Goal: Task Accomplishment & Management: Manage account settings

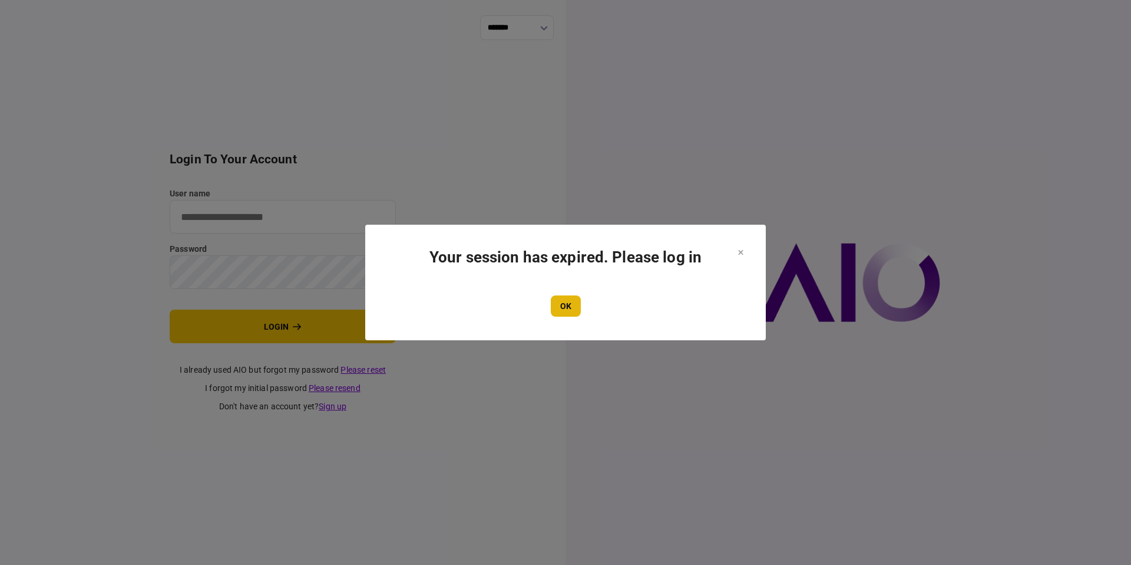
click at [573, 312] on button "OK" at bounding box center [566, 305] width 30 height 21
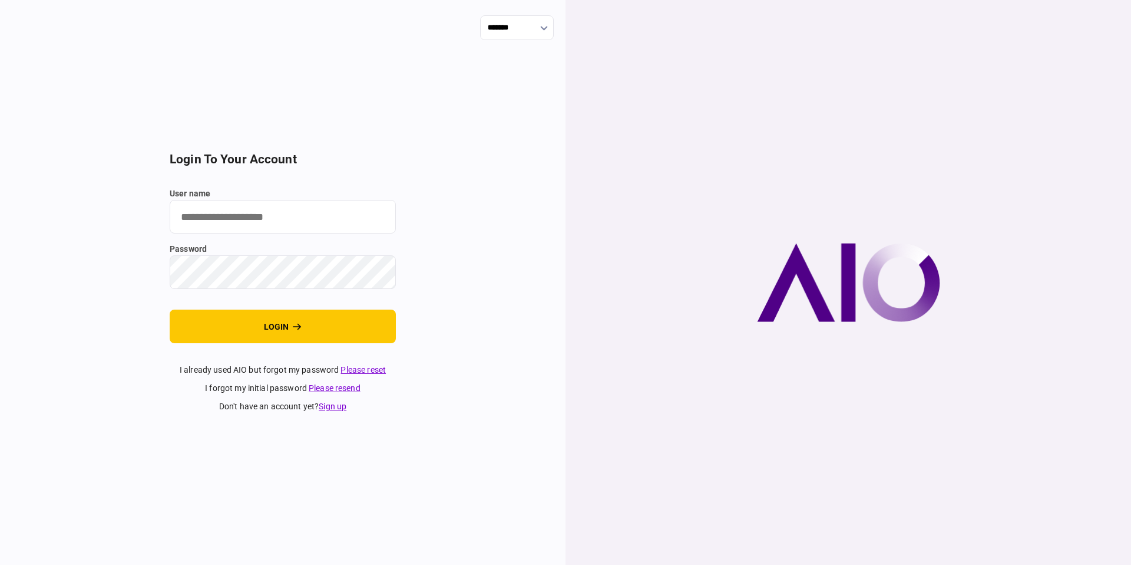
click at [225, 218] on input "user name" at bounding box center [283, 217] width 226 height 34
type input "**********"
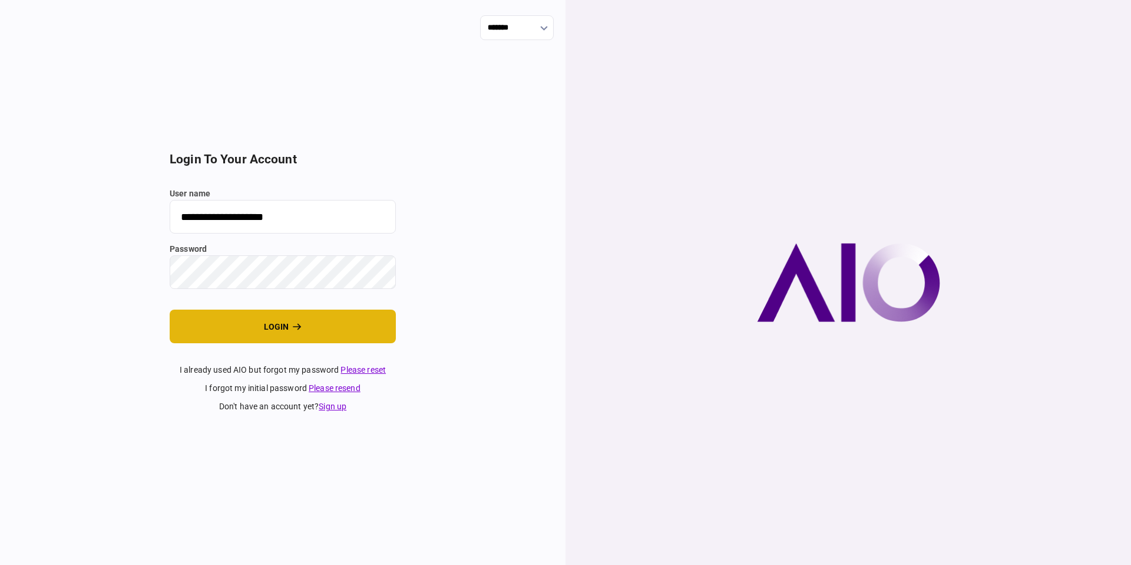
click at [310, 316] on button "login" at bounding box center [283, 326] width 226 height 34
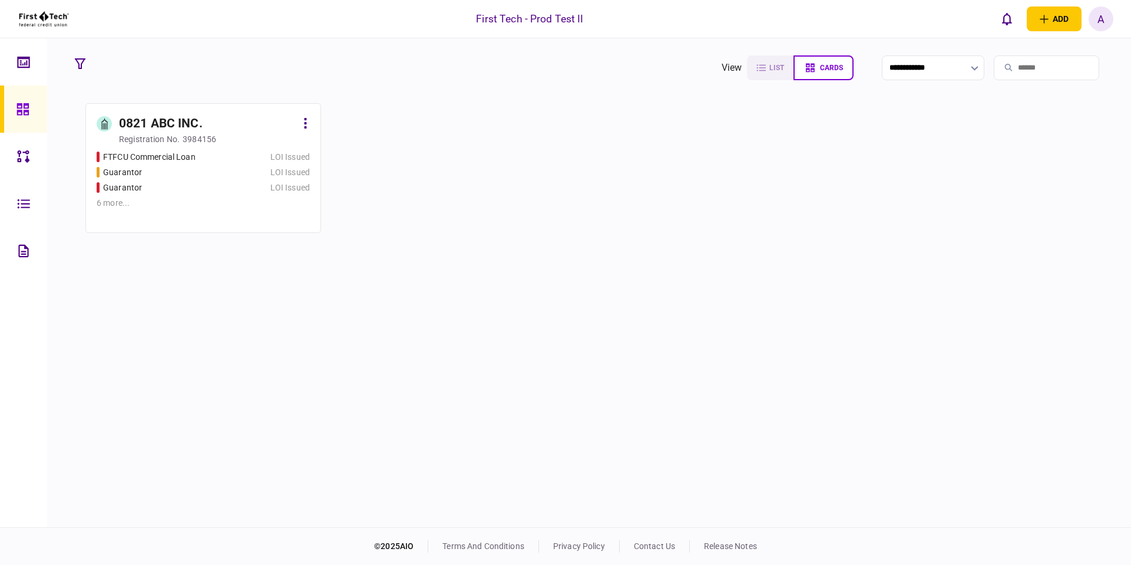
click at [17, 207] on icon at bounding box center [23, 204] width 13 height 14
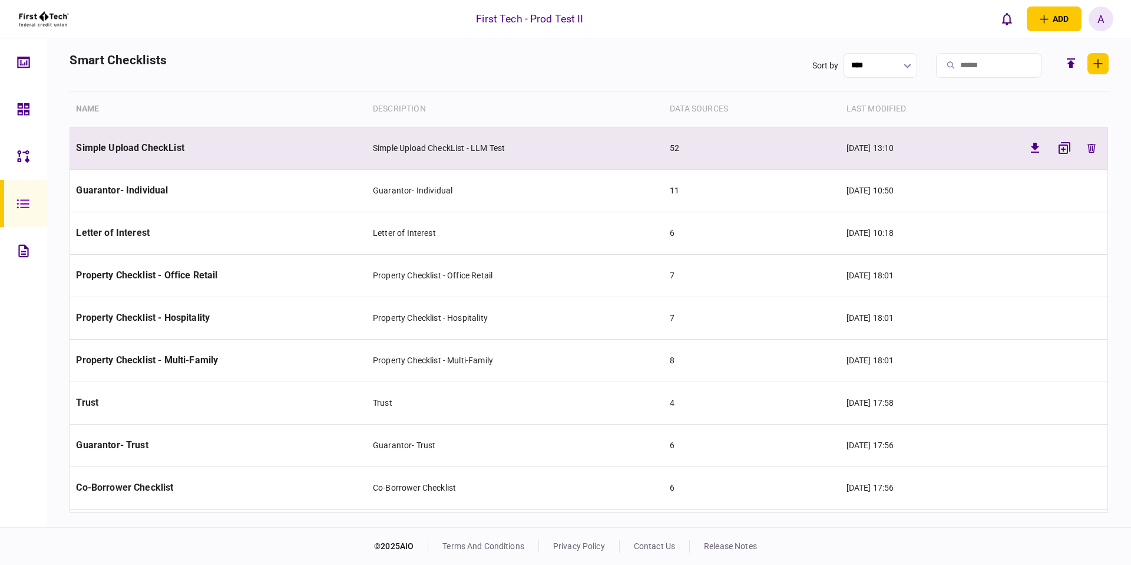
click at [160, 156] on td "Simple Upload CheckList" at bounding box center [218, 148] width 297 height 42
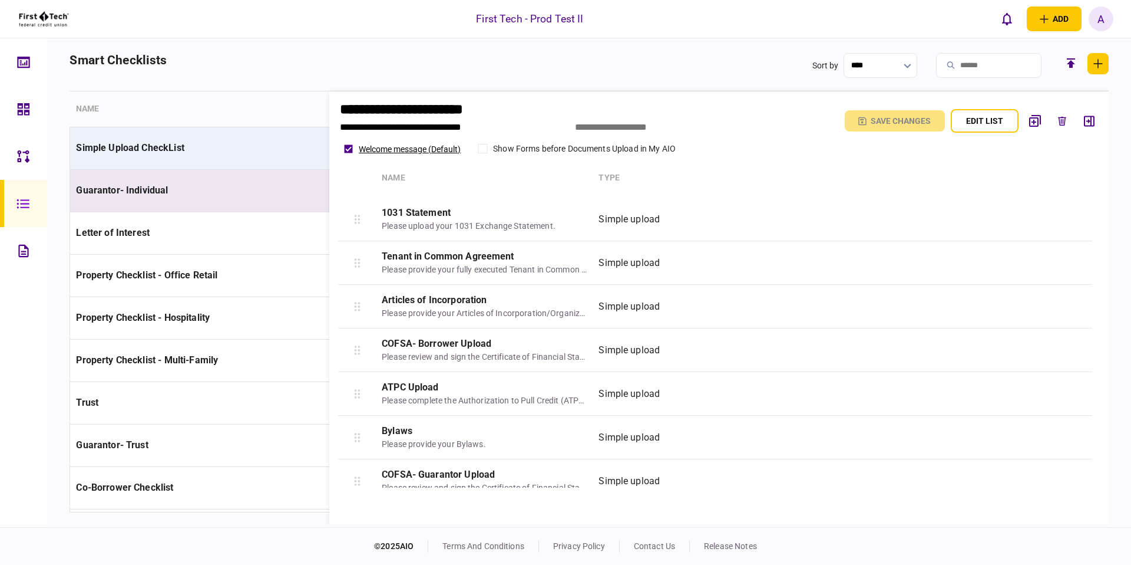
click at [235, 177] on td "Guarantor- Individual" at bounding box center [218, 190] width 297 height 42
type input "**********"
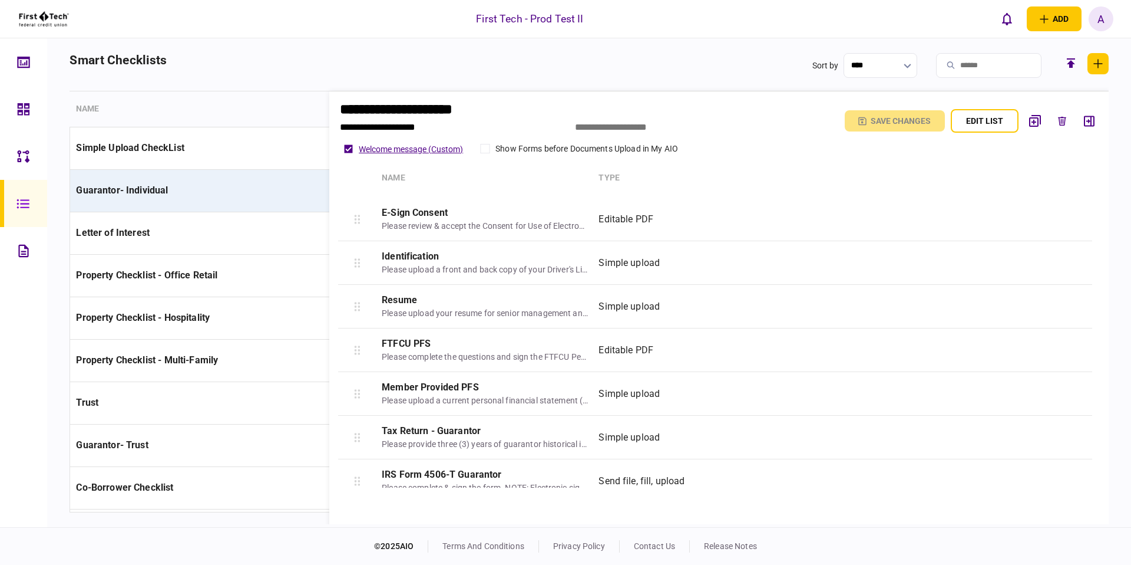
click at [401, 147] on button "Welcome message (Custom)" at bounding box center [411, 148] width 104 height 9
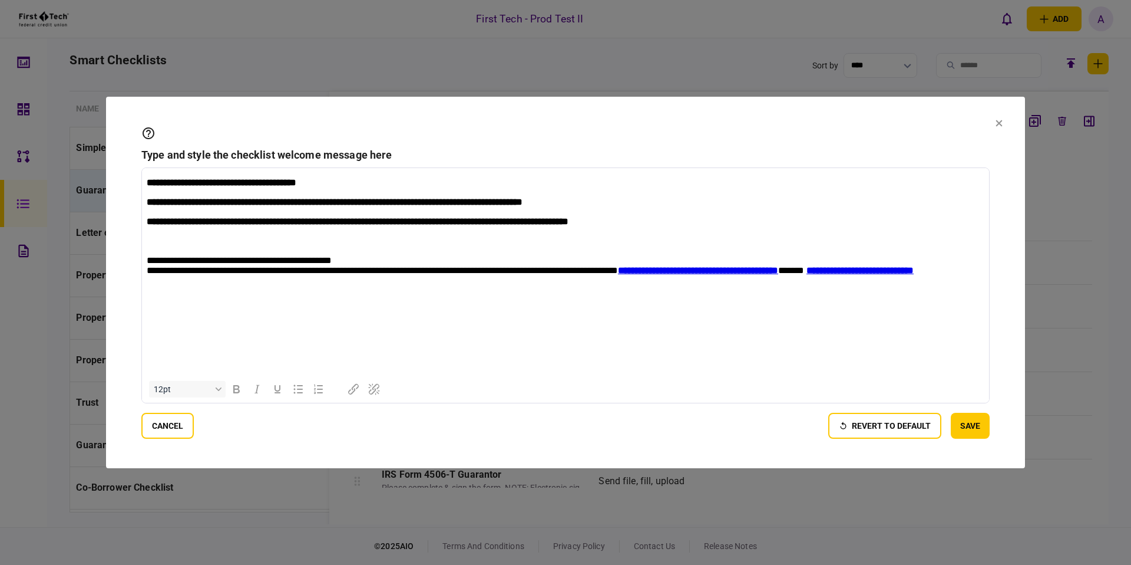
click at [396, 296] on html "**********" at bounding box center [565, 232] width 847 height 128
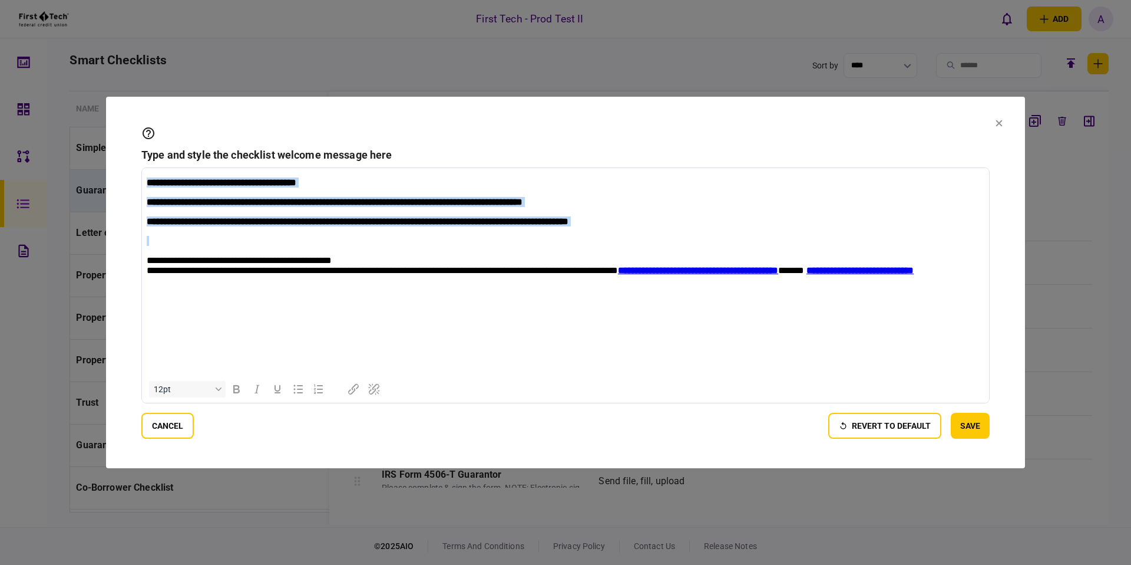
copy body "**********"
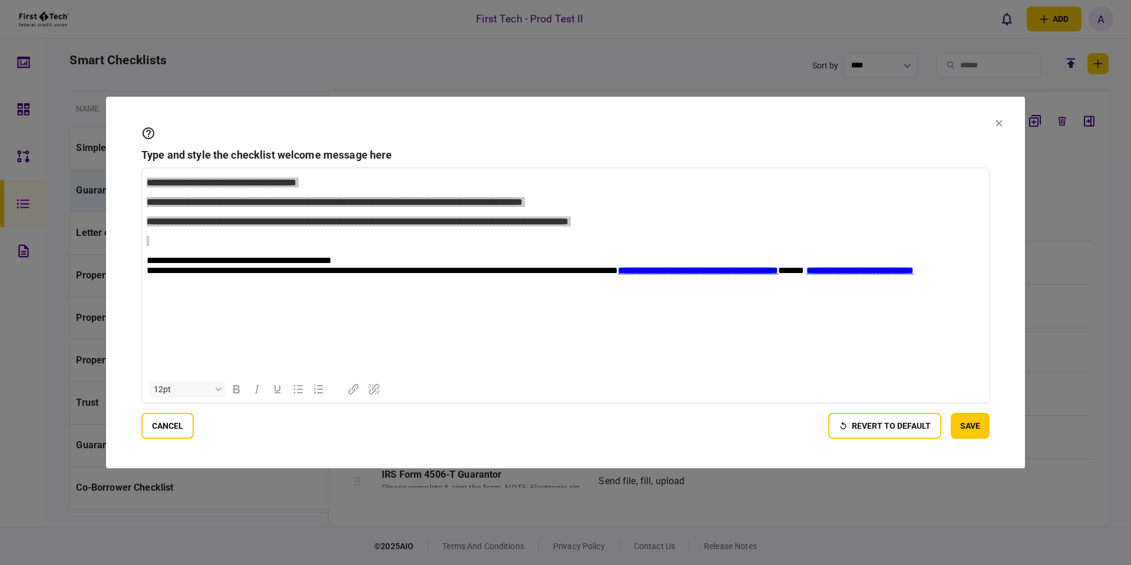
click at [998, 122] on icon at bounding box center [999, 123] width 6 height 6
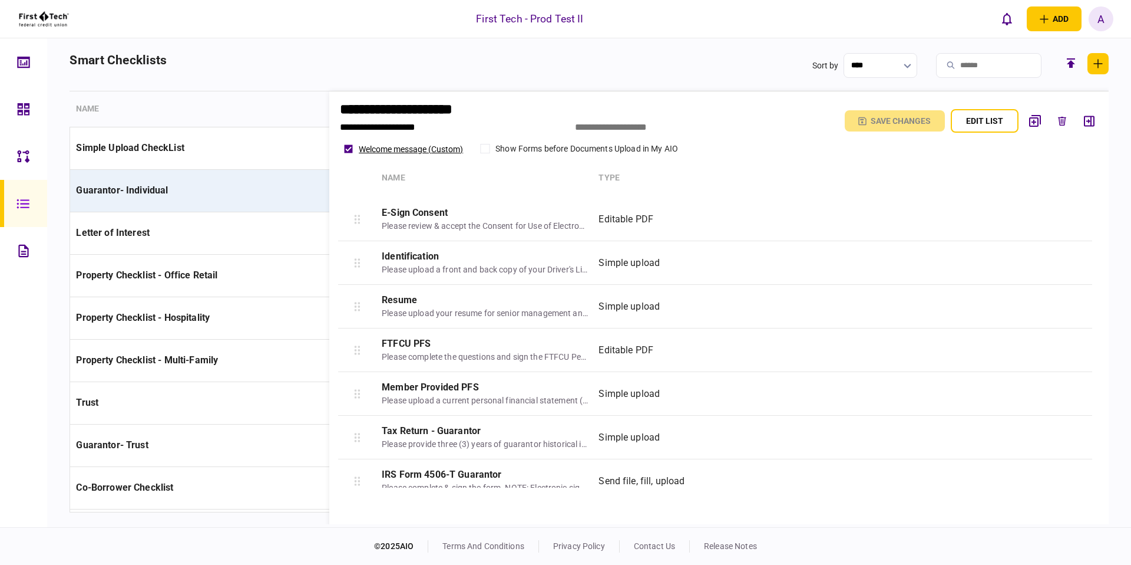
click at [27, 115] on icon at bounding box center [23, 110] width 13 height 14
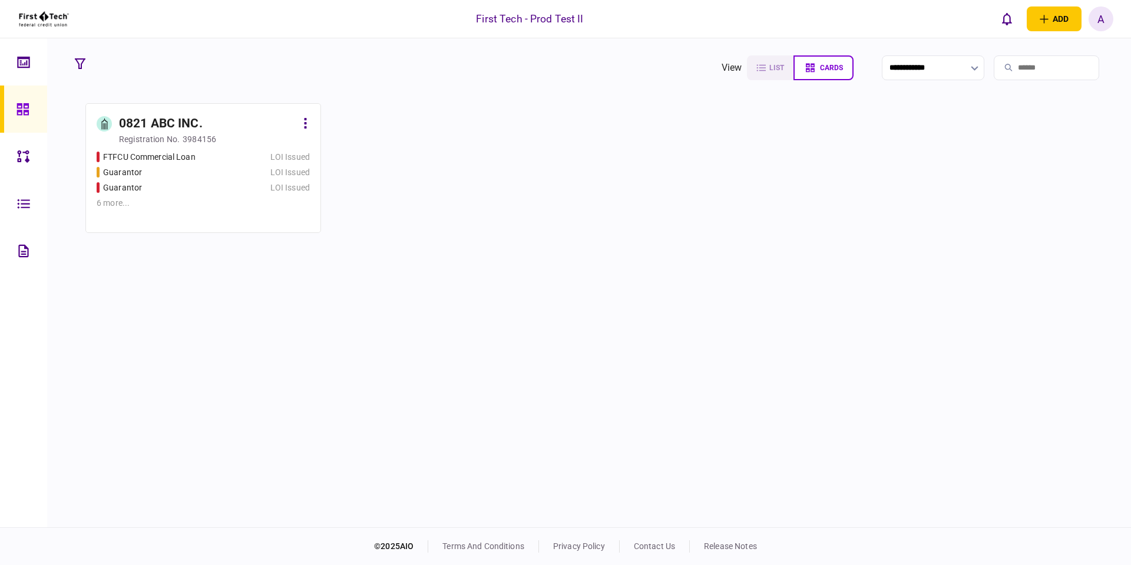
click at [233, 144] on div "registration no. 3984156" at bounding box center [214, 139] width 191 height 12
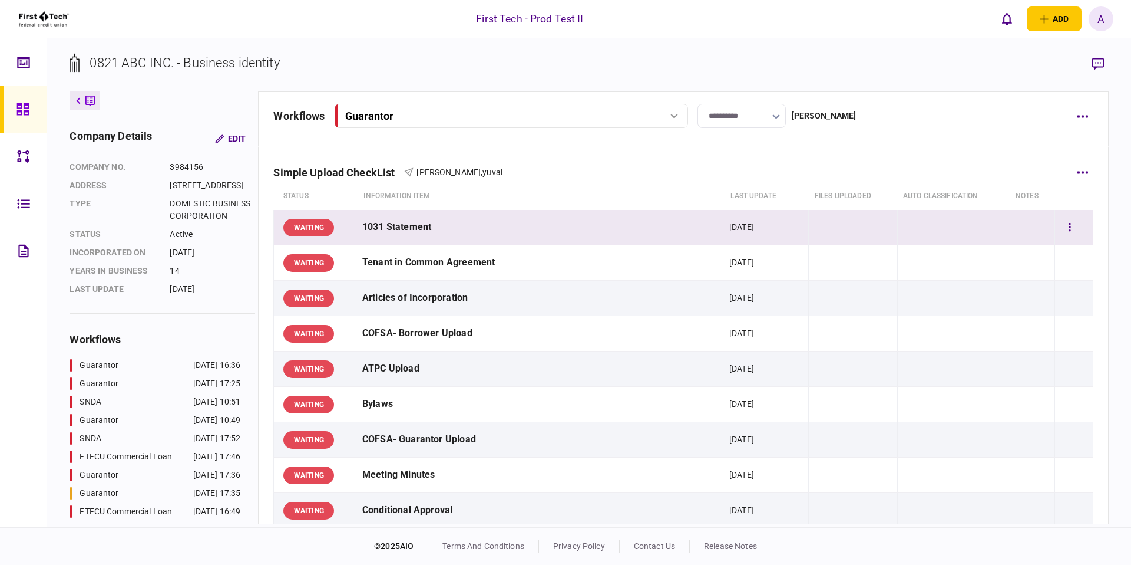
click at [1047, 234] on td at bounding box center [1032, 227] width 45 height 35
click at [1061, 233] on button "button" at bounding box center [1070, 227] width 21 height 21
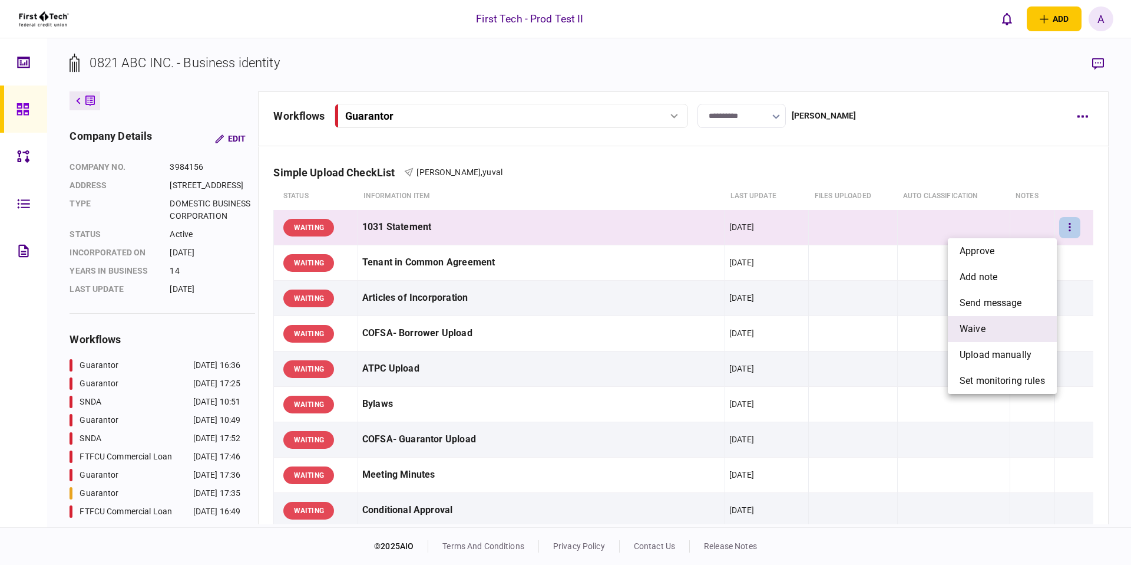
click at [1013, 340] on li "waive" at bounding box center [1002, 329] width 109 height 26
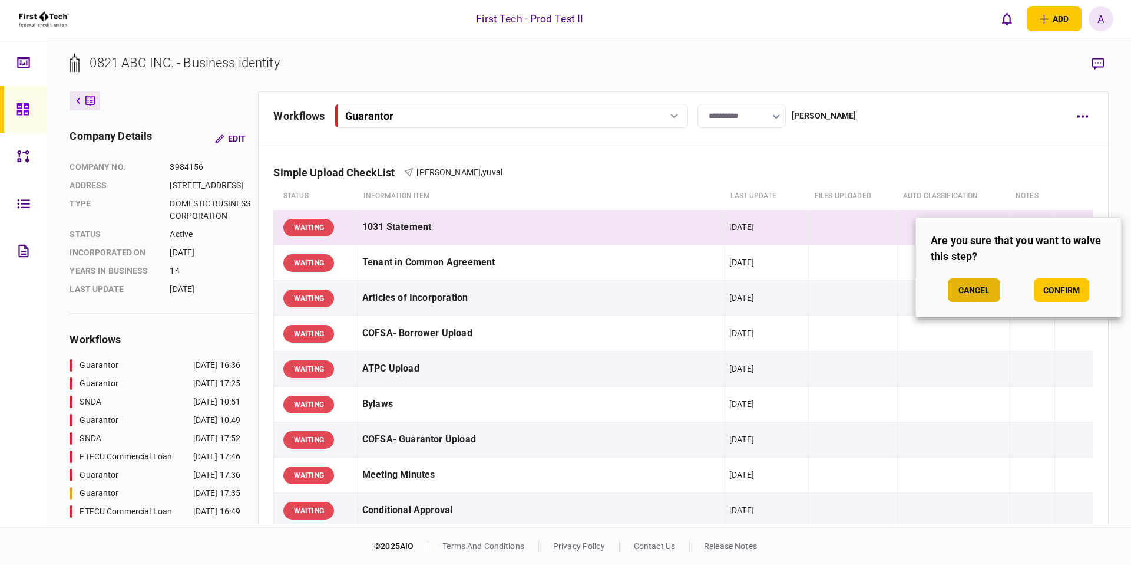
click at [965, 286] on button "Cancel" at bounding box center [974, 290] width 52 height 24
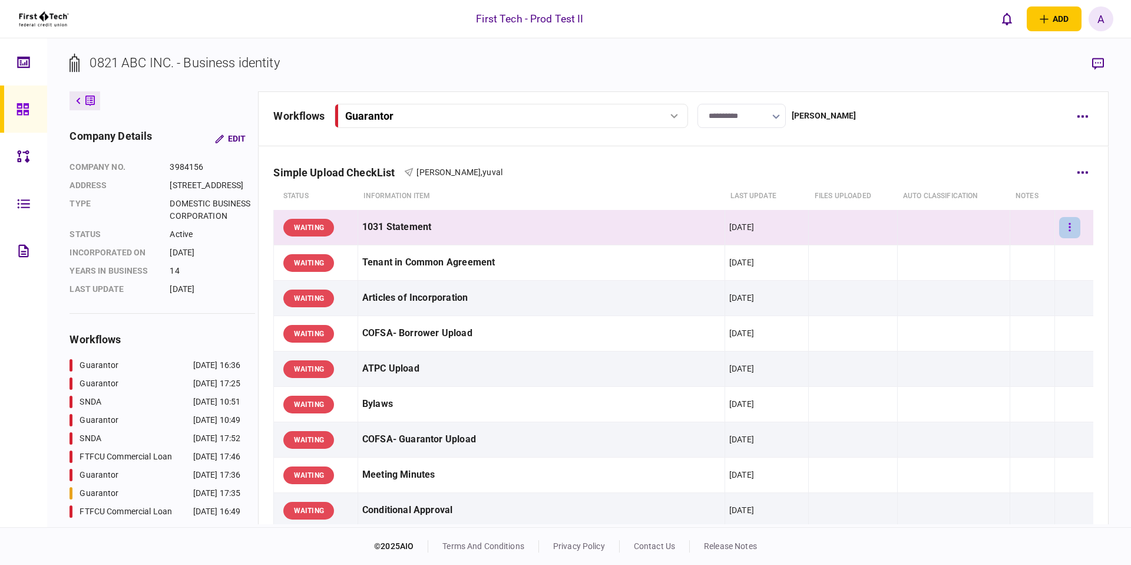
click at [1069, 230] on icon "button" at bounding box center [1070, 227] width 2 height 8
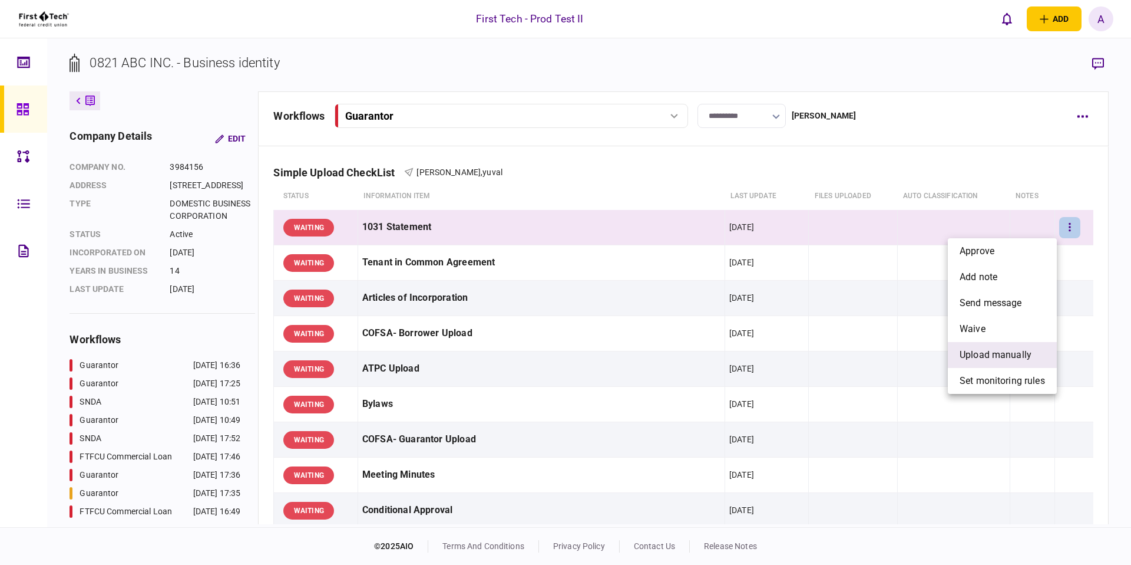
click at [1014, 351] on span "upload manually" at bounding box center [996, 355] width 72 height 14
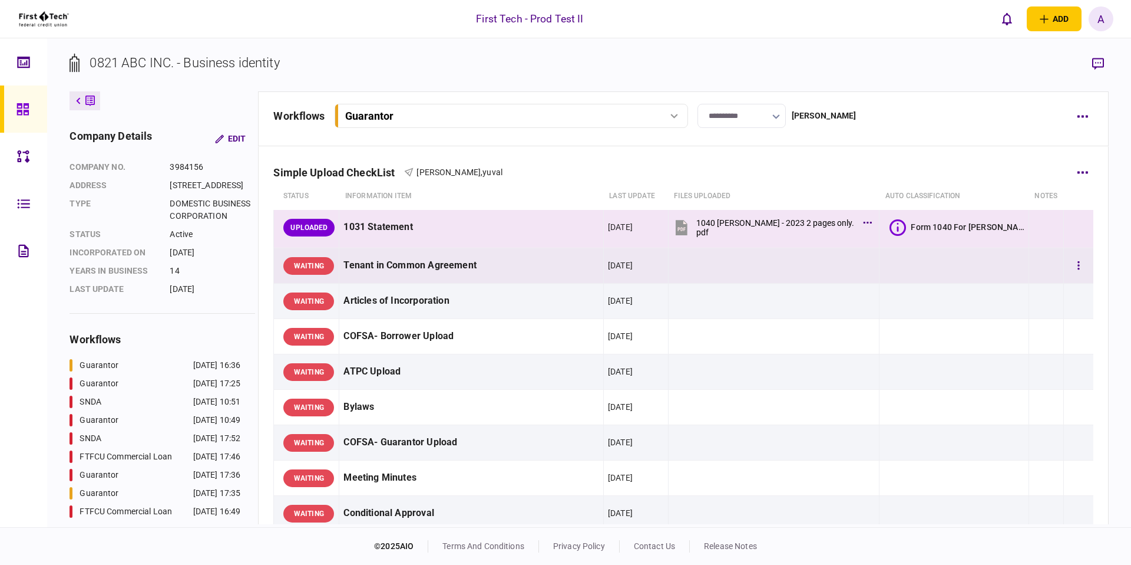
click at [1005, 264] on td at bounding box center [955, 265] width 150 height 35
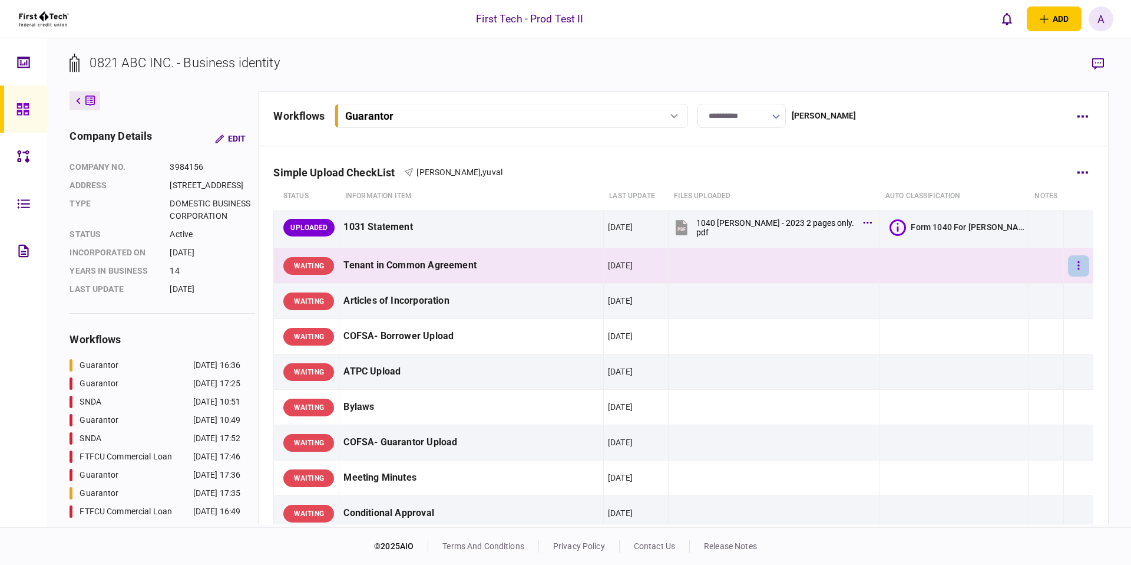
click at [1074, 265] on button "button" at bounding box center [1078, 265] width 21 height 21
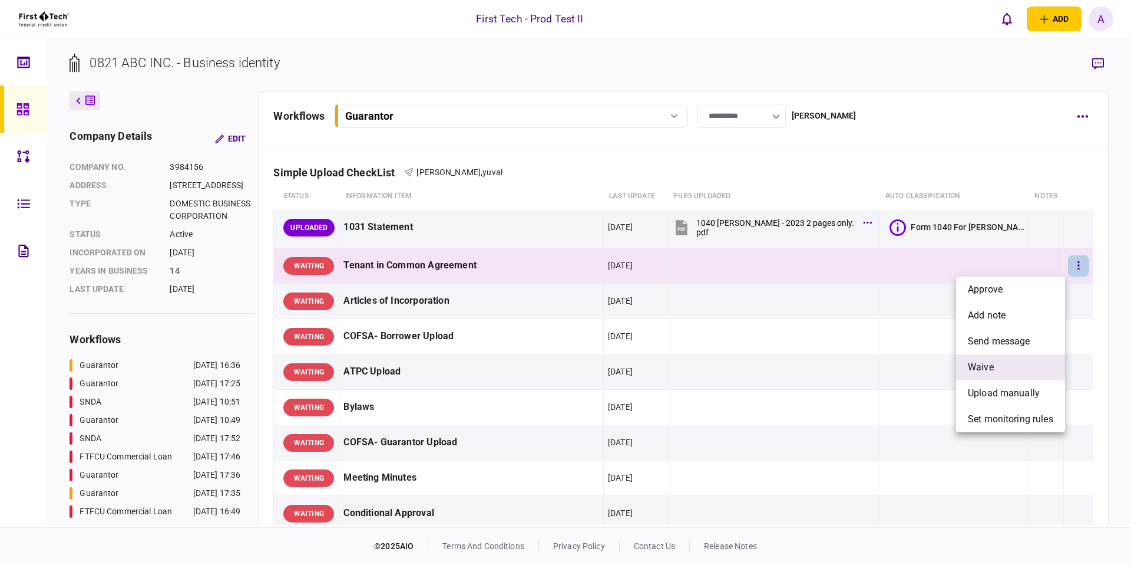
click at [998, 372] on li "waive" at bounding box center [1010, 367] width 109 height 26
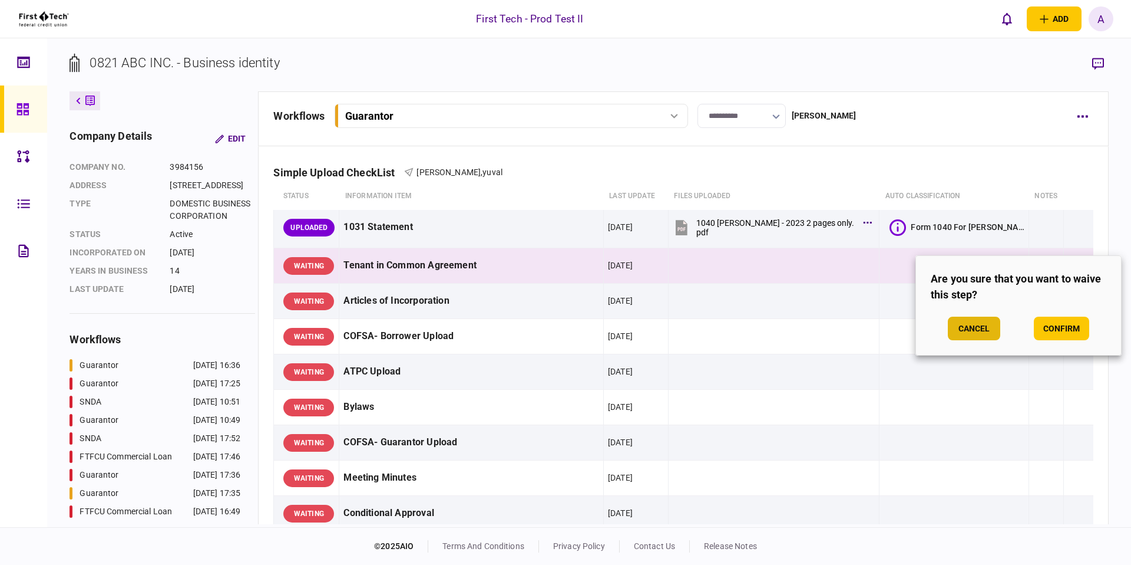
click at [976, 324] on button "Cancel" at bounding box center [974, 328] width 52 height 24
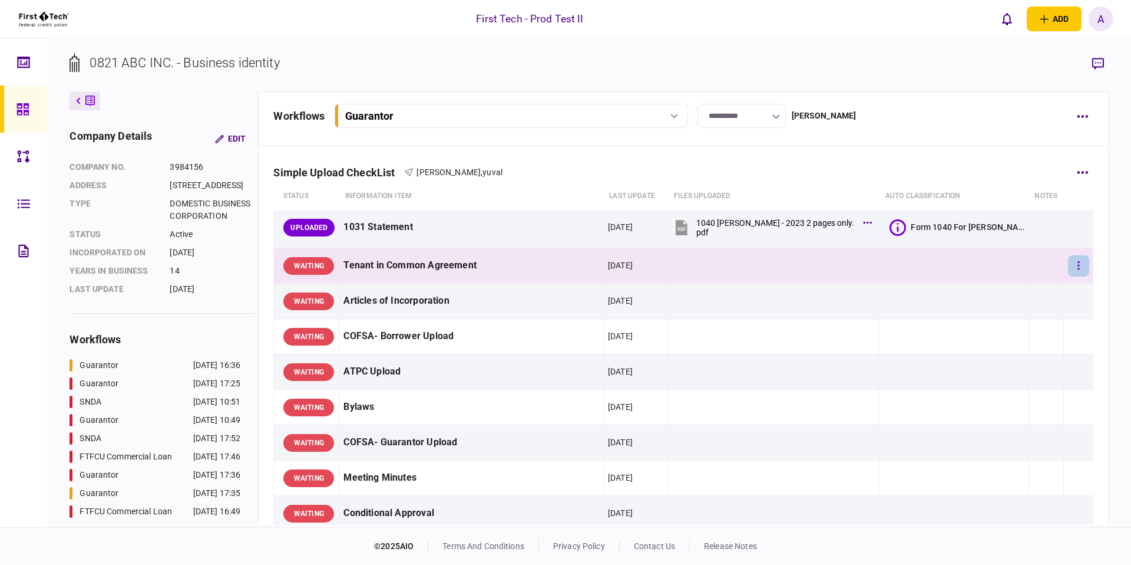
click at [1069, 265] on button "button" at bounding box center [1078, 265] width 21 height 21
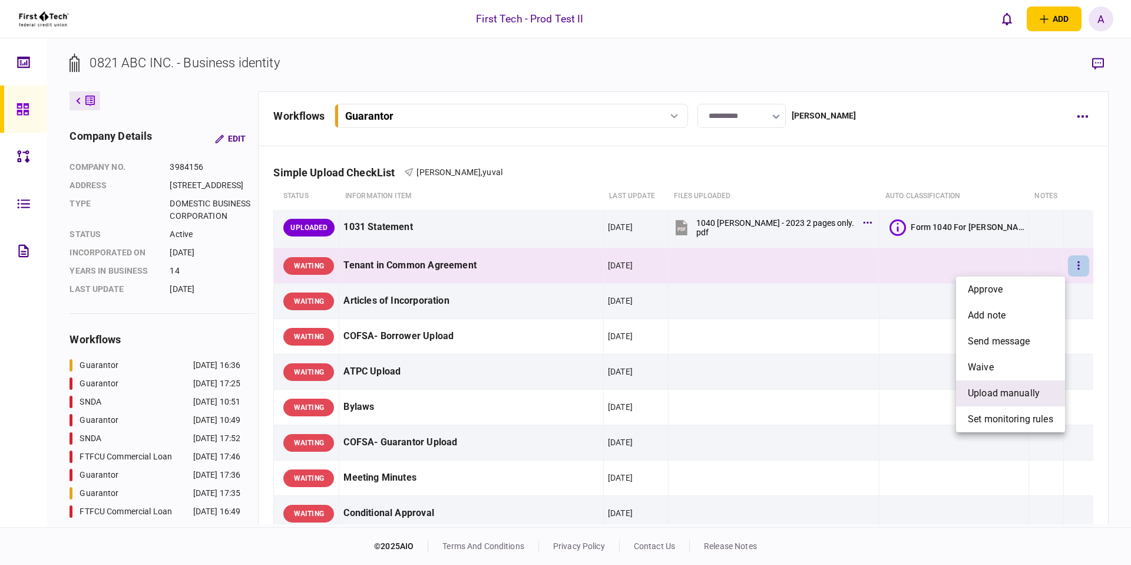
click at [1021, 384] on li "upload manually" at bounding box center [1010, 393] width 109 height 26
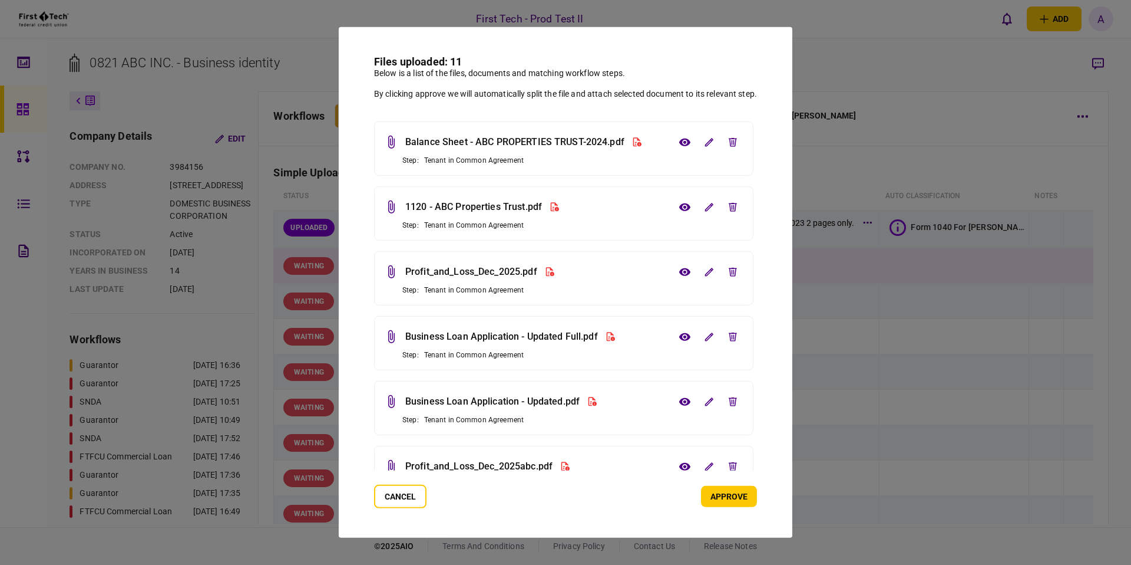
scroll to position [347, 0]
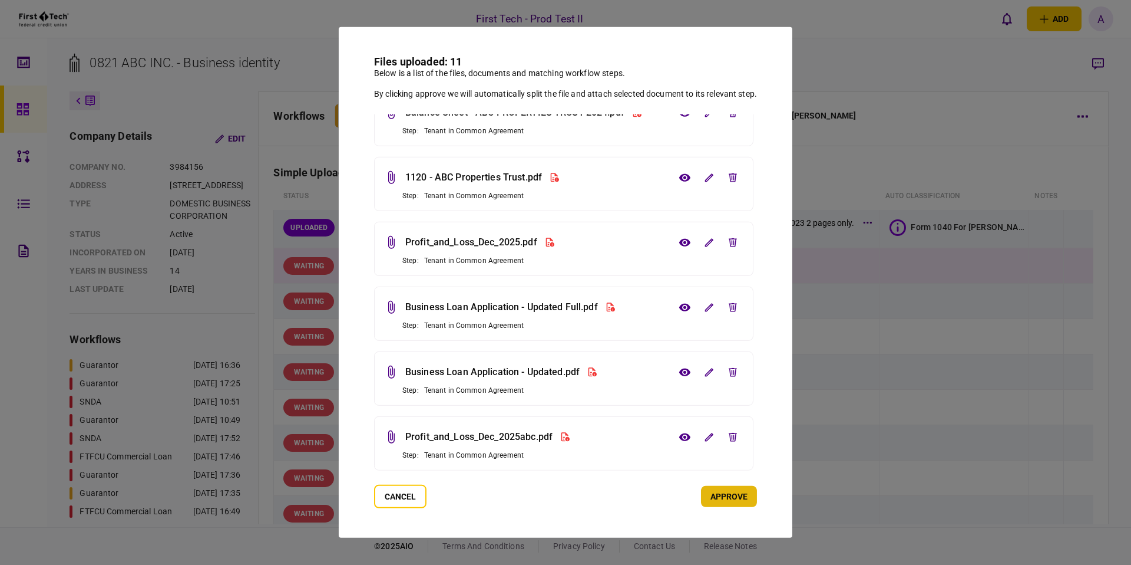
click at [708, 497] on button "approve" at bounding box center [729, 496] width 56 height 21
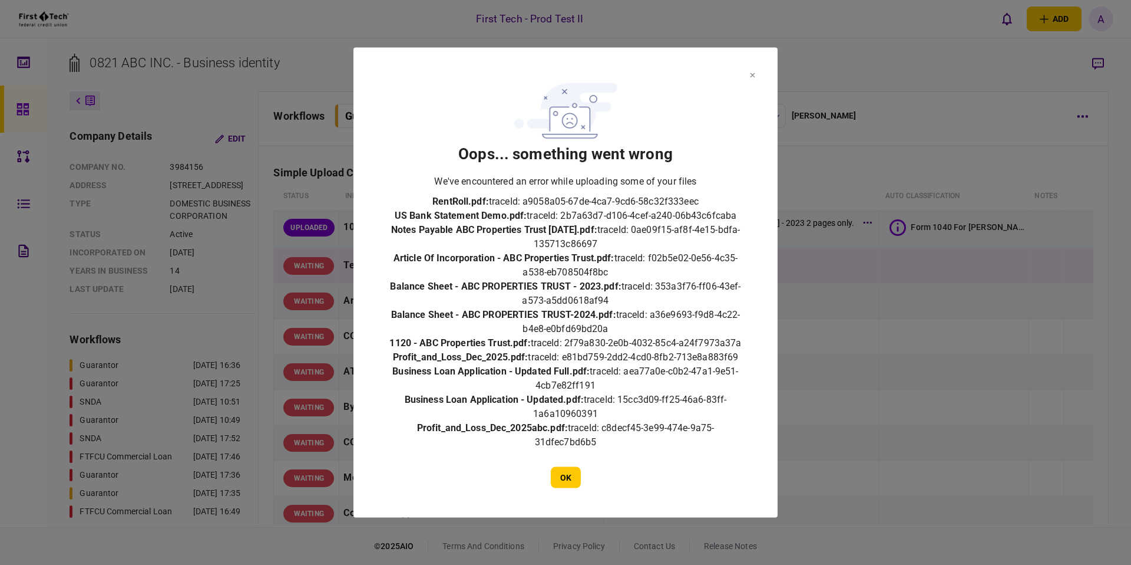
click at [755, 448] on section "oops... something went wrong We've encountered an error while uploading some of…" at bounding box center [566, 283] width 424 height 470
click at [570, 479] on button "OK" at bounding box center [566, 477] width 30 height 21
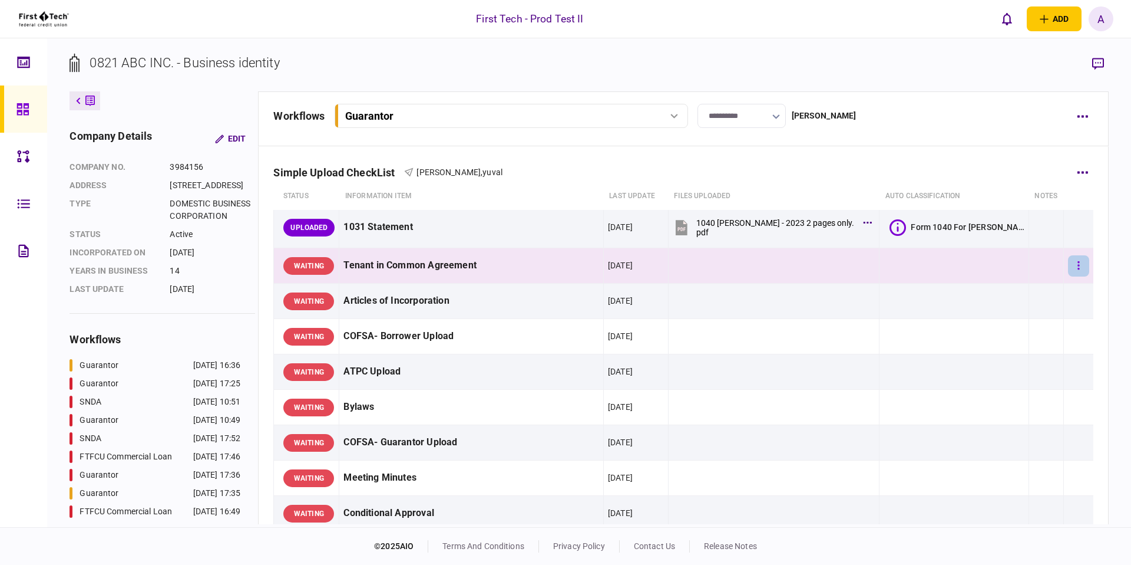
click at [1073, 272] on button "button" at bounding box center [1078, 265] width 21 height 21
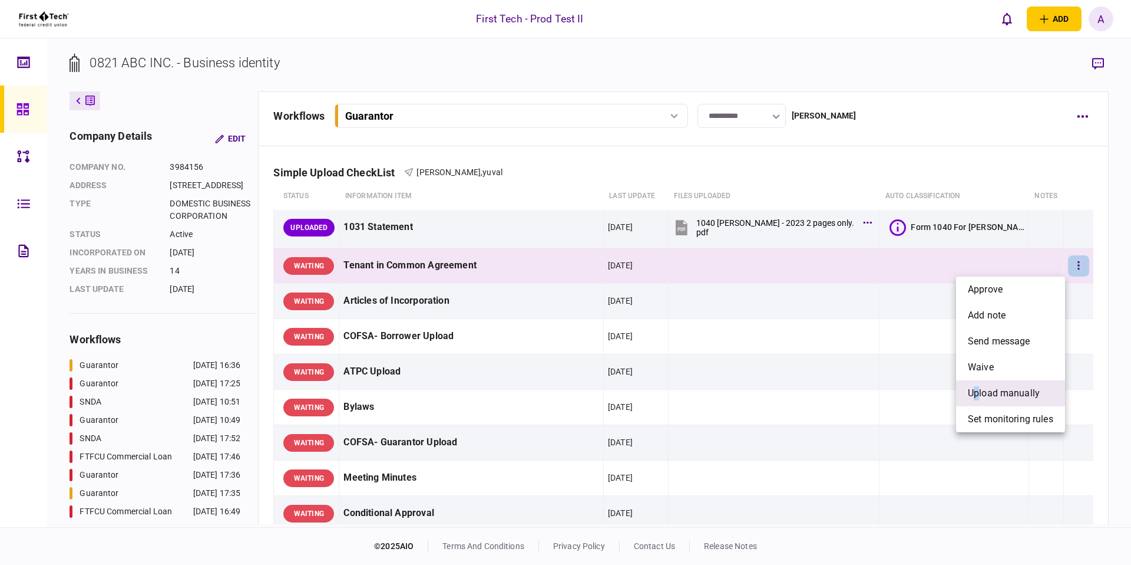
click at [977, 394] on span "upload manually" at bounding box center [1004, 393] width 72 height 14
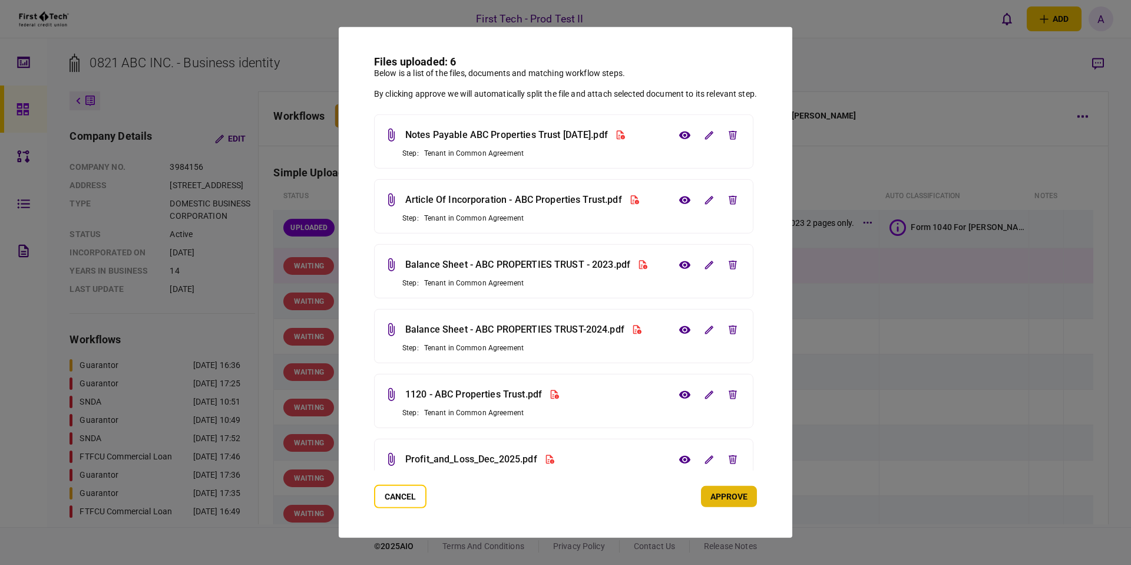
click at [731, 499] on button "approve" at bounding box center [729, 496] width 56 height 21
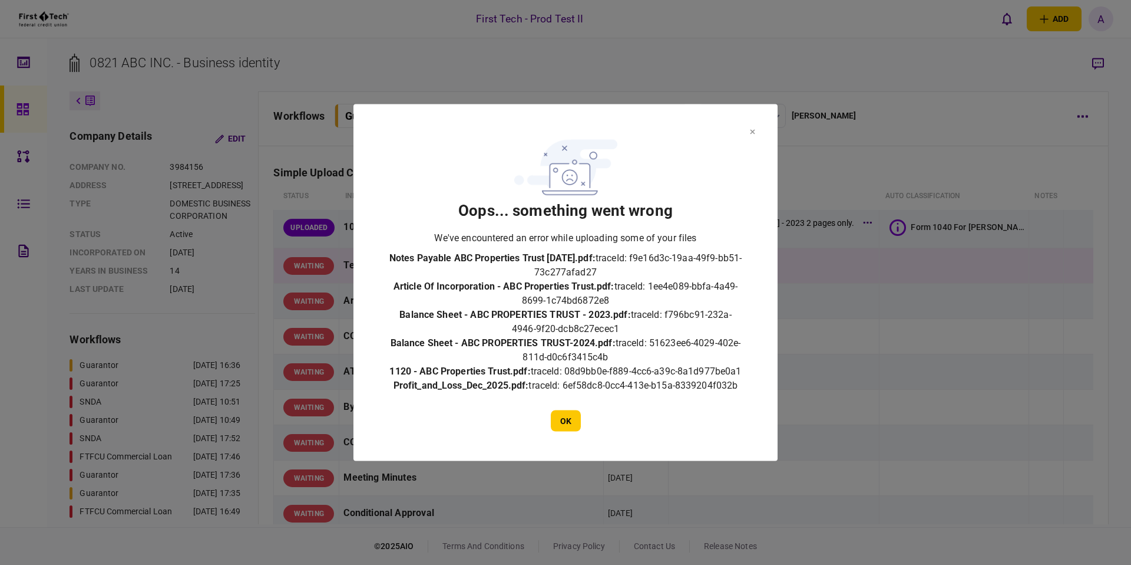
click at [429, 142] on section "oops... something went wrong We've encountered an error while uploading some of…" at bounding box center [566, 283] width 354 height 298
click at [565, 431] on button "OK" at bounding box center [566, 420] width 30 height 21
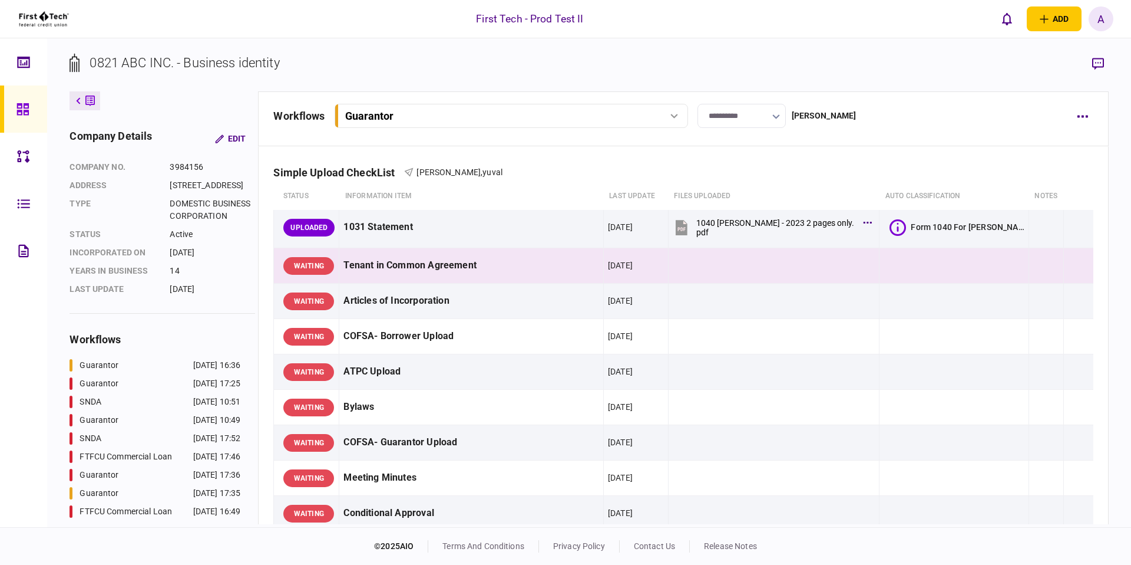
click at [507, 77] on section "0821 ABC INC. - Business identity" at bounding box center [589, 72] width 1039 height 38
click at [1078, 260] on icon "button" at bounding box center [1079, 265] width 2 height 11
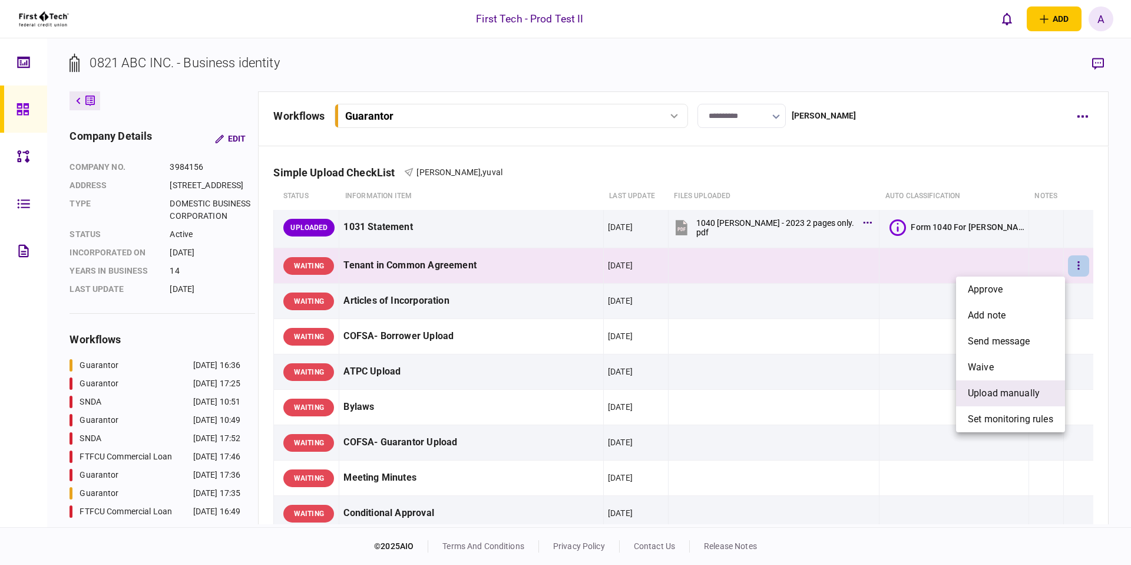
click at [1015, 393] on span "upload manually" at bounding box center [1004, 393] width 72 height 14
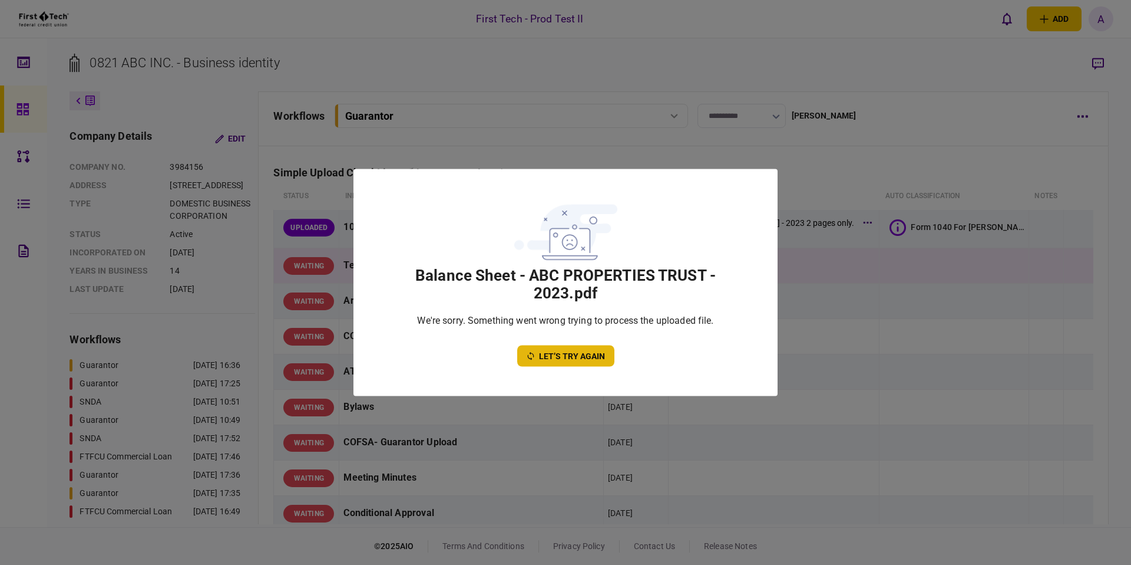
click at [534, 355] on icon "let’s try again" at bounding box center [530, 355] width 6 height 8
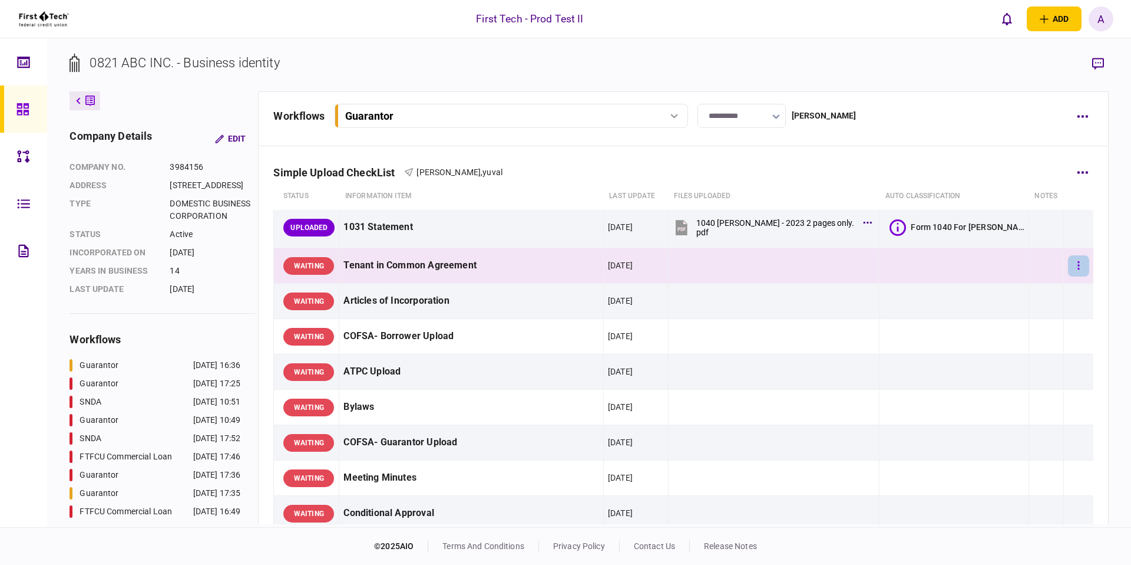
click at [1077, 260] on button "button" at bounding box center [1078, 265] width 21 height 21
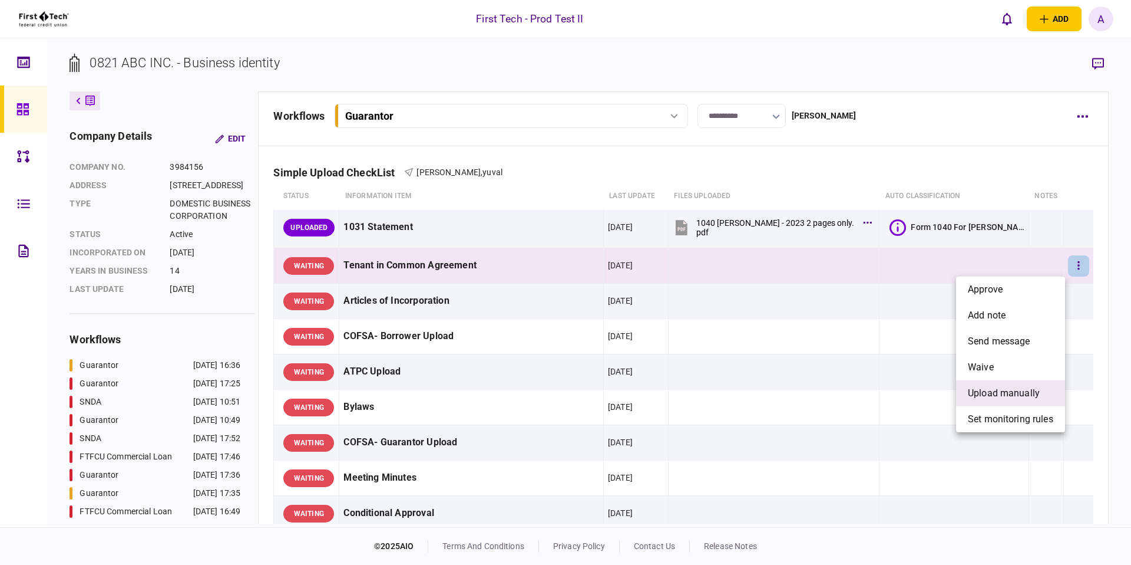
click at [983, 391] on span "upload manually" at bounding box center [1004, 393] width 72 height 14
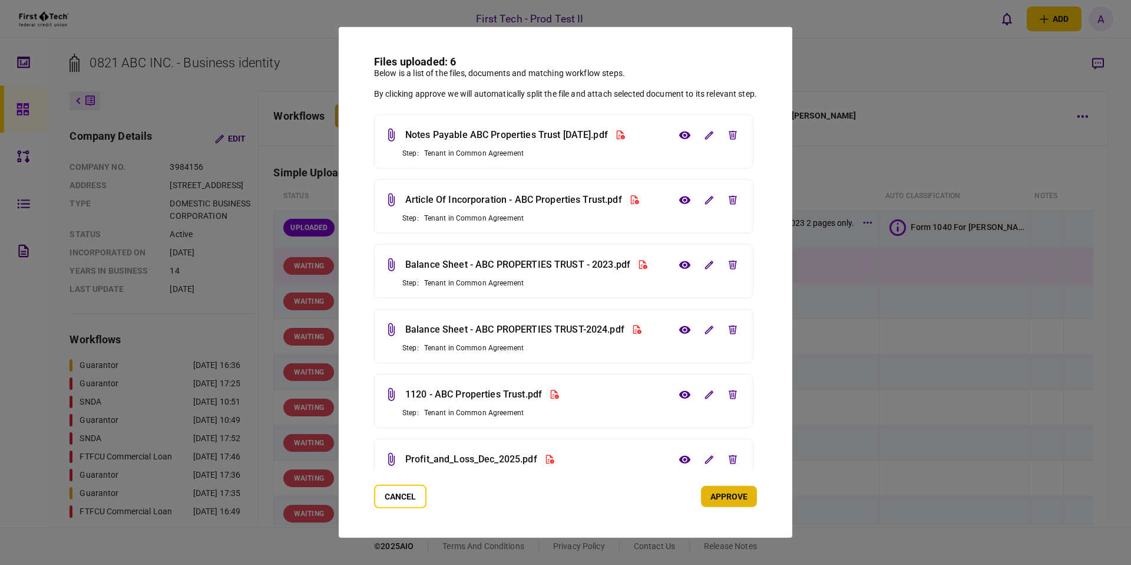
click at [730, 497] on button "approve" at bounding box center [729, 496] width 56 height 21
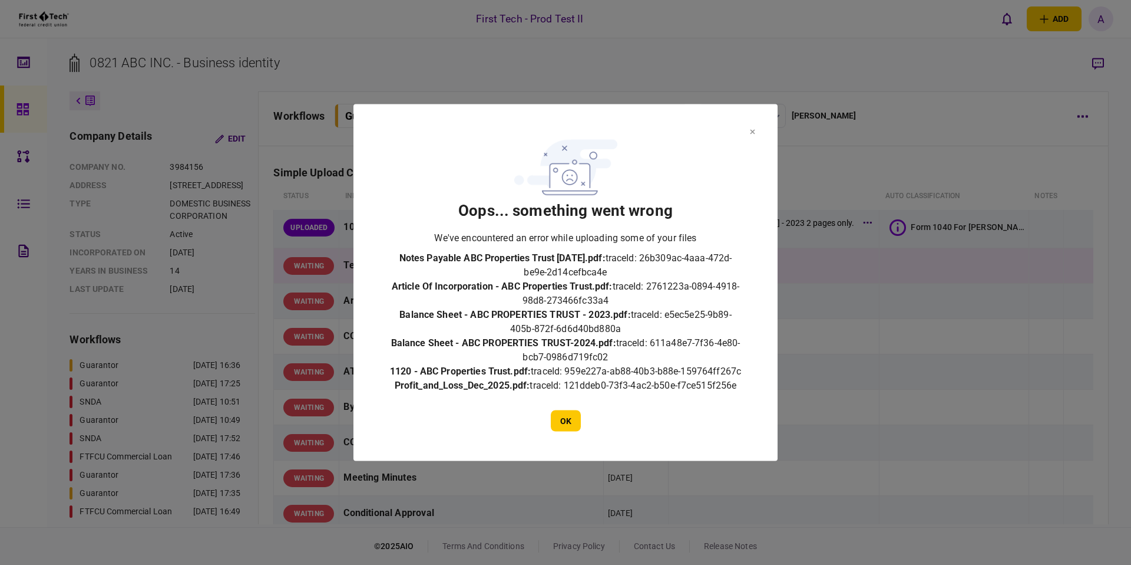
click at [508, 252] on span "Notes Payable ABC Properties Trust [DATE].pdf :" at bounding box center [503, 257] width 206 height 11
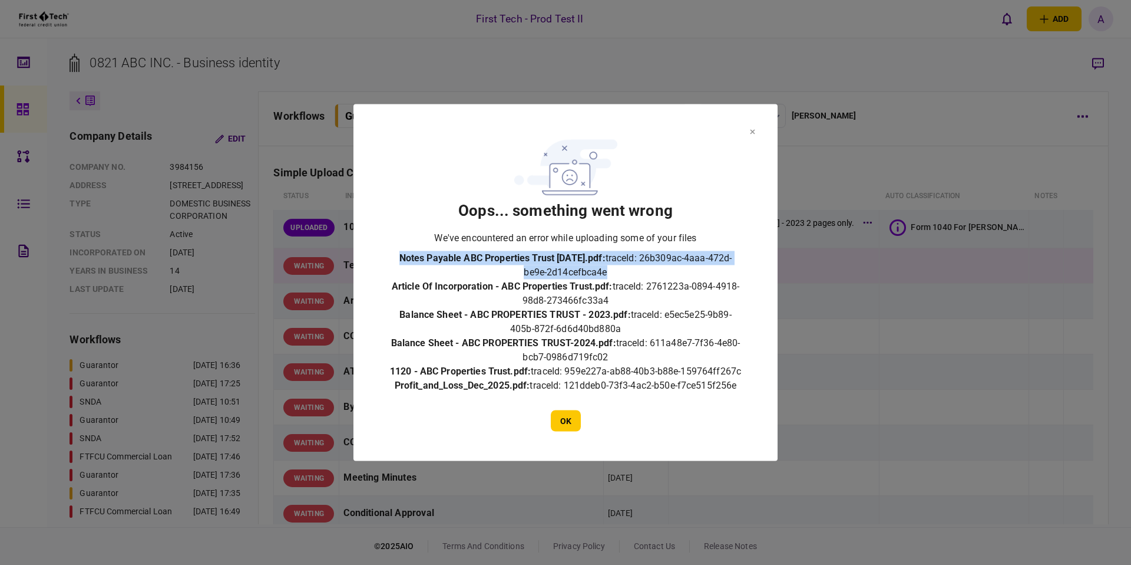
copy li "Notes Payable ABC Properties Trust [DATE].pdf : traceId: 26b309ac-4aaa-472d-be9…"
click at [536, 281] on span "Article Of Incorporation - ABC Properties Trust.pdf :" at bounding box center [502, 286] width 221 height 11
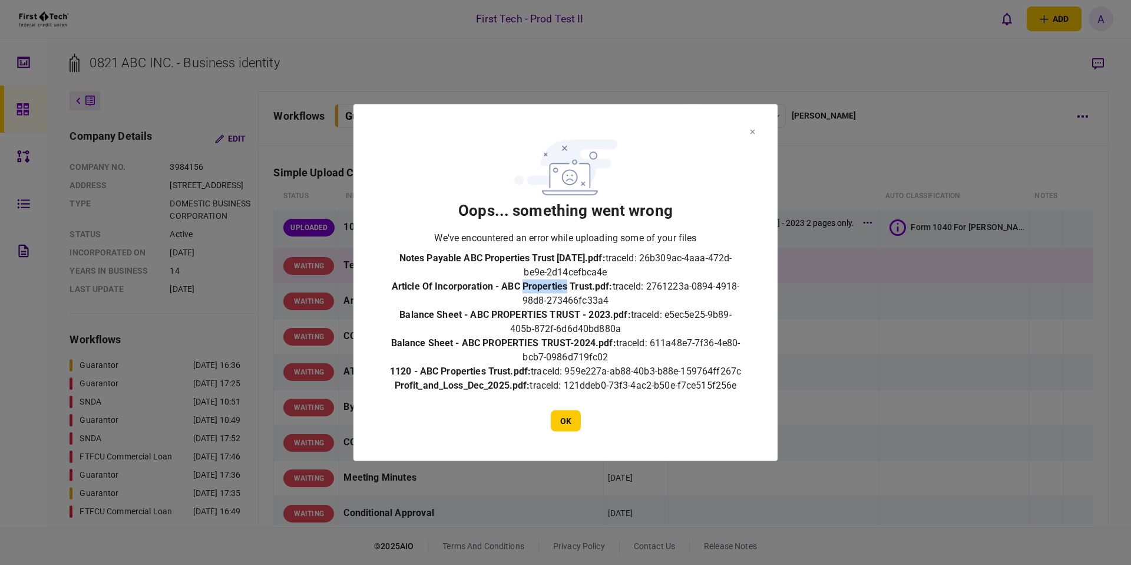
click at [536, 281] on span "Article Of Incorporation - ABC Properties Trust.pdf :" at bounding box center [502, 286] width 221 height 11
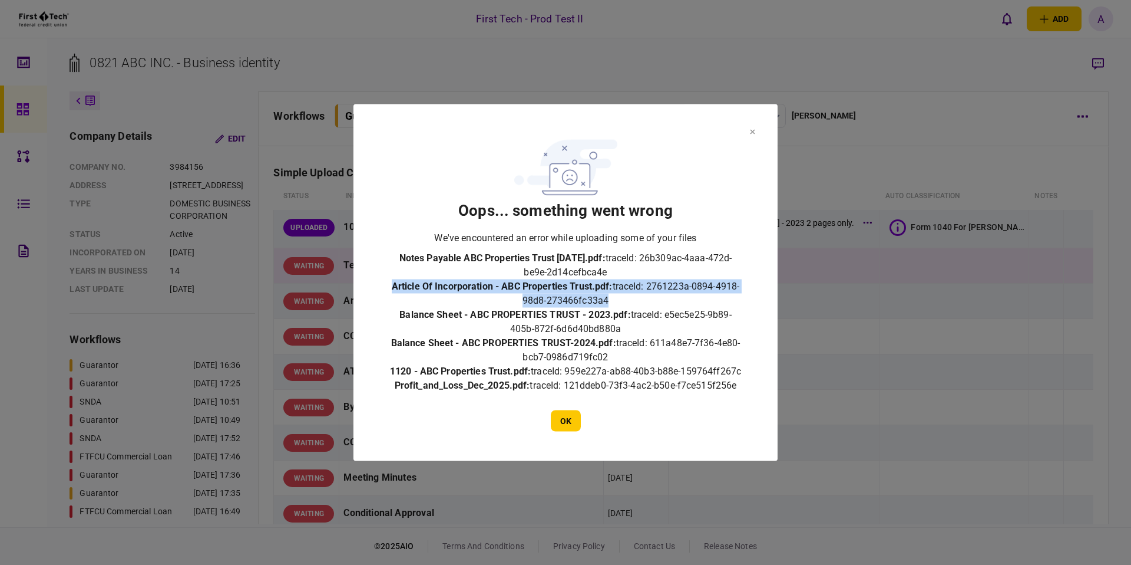
click at [536, 281] on span "Article Of Incorporation - ABC Properties Trust.pdf :" at bounding box center [502, 286] width 221 height 11
copy li "Article Of Incorporation - ABC Properties Trust.pdf : traceId: 2761223a-0894-49…"
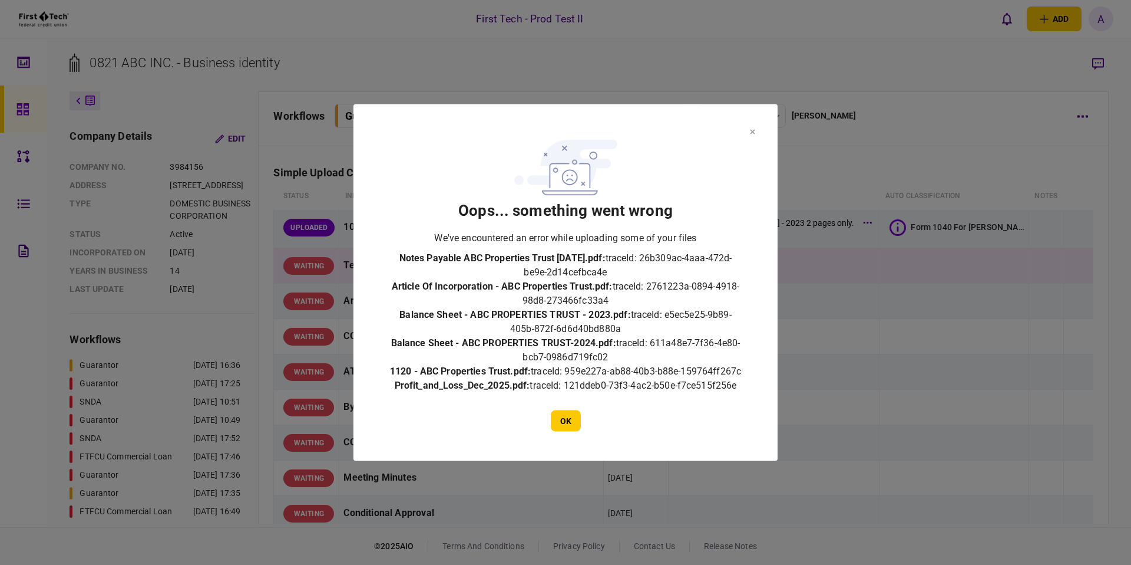
click at [506, 309] on span "Balance Sheet - ABC PROPERTIES TRUST - 2023.pdf :" at bounding box center [515, 314] width 231 height 11
copy li "Balance Sheet - ABC PROPERTIES TRUST - 2023.pdf : traceId: e5ec5e25-9b89-405b-8…"
click at [494, 337] on span "Balance Sheet - ABC PROPERTIES TRUST-2024.pdf :" at bounding box center [503, 342] width 225 height 11
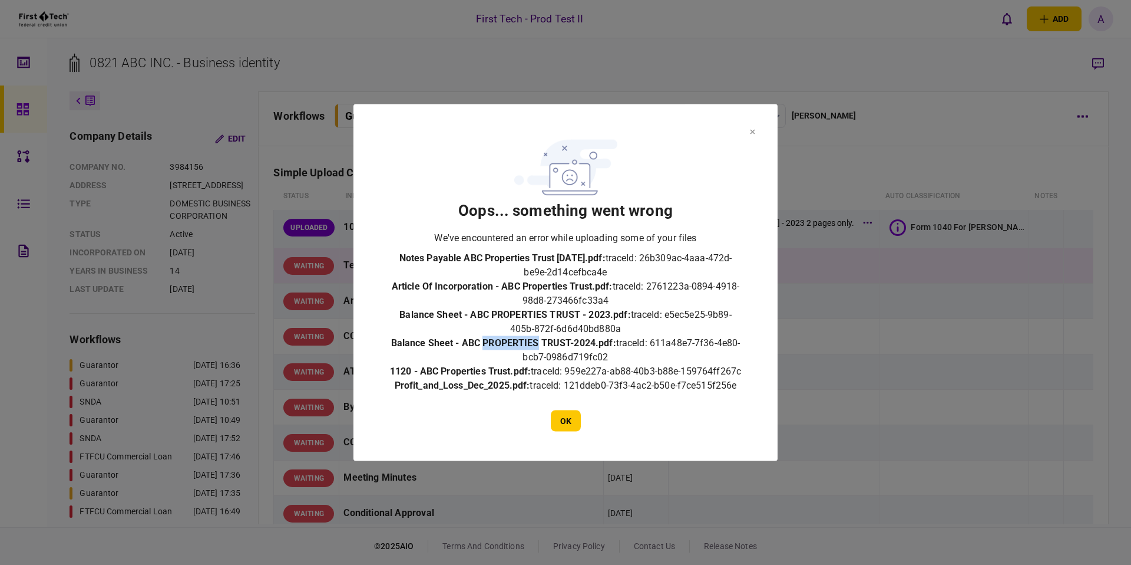
click at [494, 337] on span "Balance Sheet - ABC PROPERTIES TRUST-2024.pdf :" at bounding box center [503, 342] width 225 height 11
copy li "Balance Sheet - ABC PROPERTIES TRUST-2024.pdf : traceId: 611a48e7-7f36-4e80-bcb…"
click at [483, 365] on span "1120 - ABC Properties Trust.pdf :" at bounding box center [460, 370] width 141 height 11
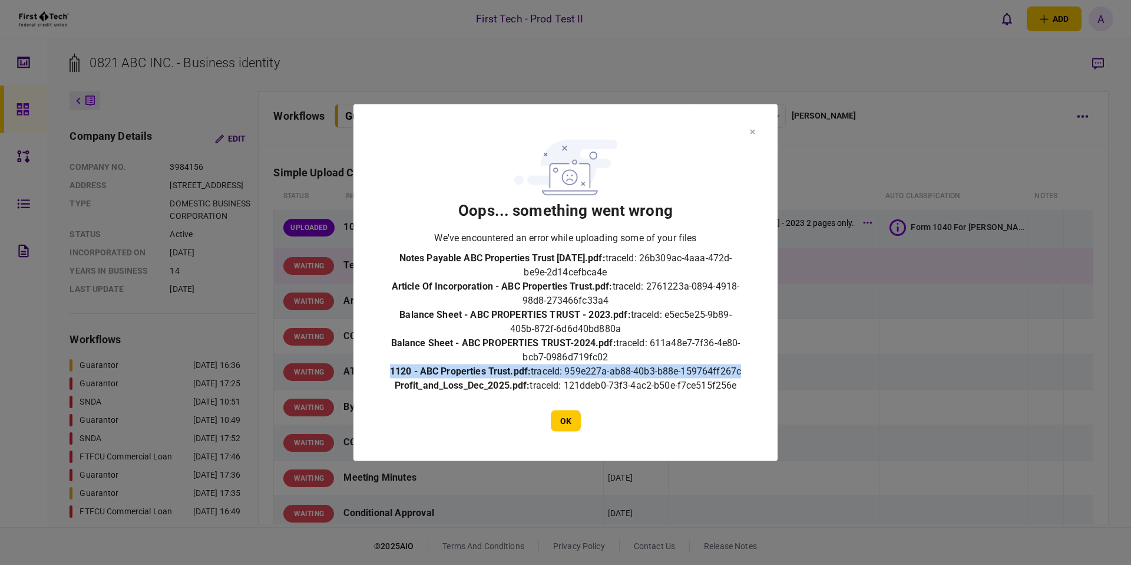
click at [483, 365] on span "1120 - ABC Properties Trust.pdf :" at bounding box center [460, 370] width 141 height 11
copy li "1120 - ABC Properties Trust.pdf : traceId: 959e227a-ab88-40b3-b88e-159764ff267c"
click at [530, 390] on span "traceId: 121ddeb0-73f3-4ac2-b50e-f7ce515f256e" at bounding box center [633, 385] width 207 height 11
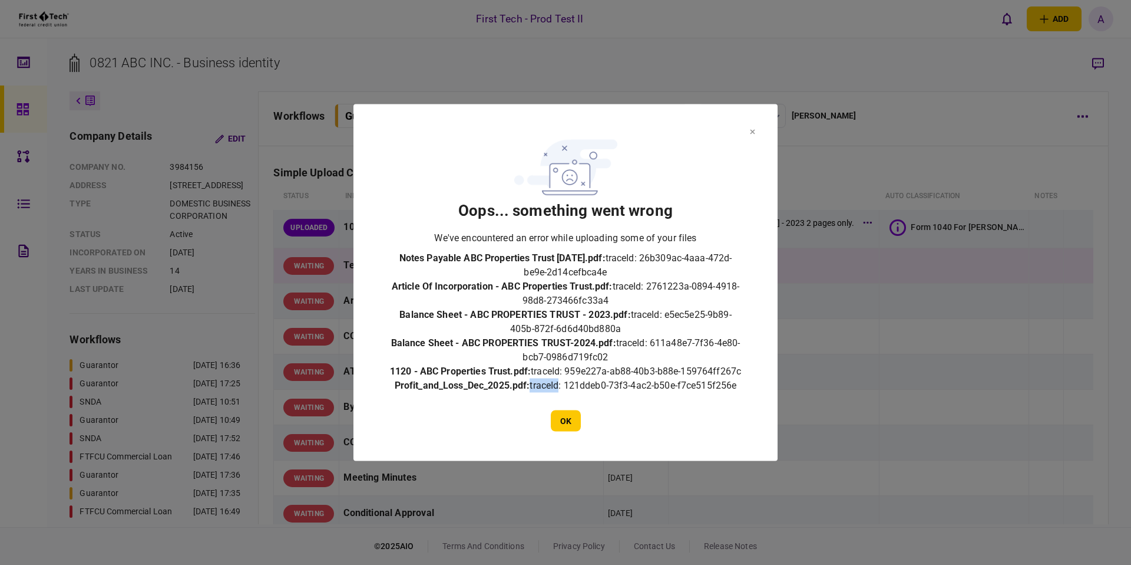
click at [530, 390] on span "traceId: 121ddeb0-73f3-4ac2-b50e-f7ce515f256e" at bounding box center [633, 385] width 207 height 11
copy li "Profit_and_Loss_Dec_2025.pdf : traceId: 121ddeb0-73f3-4ac2-b50e-f7ce515f256e"
click at [560, 424] on button "OK" at bounding box center [566, 420] width 30 height 21
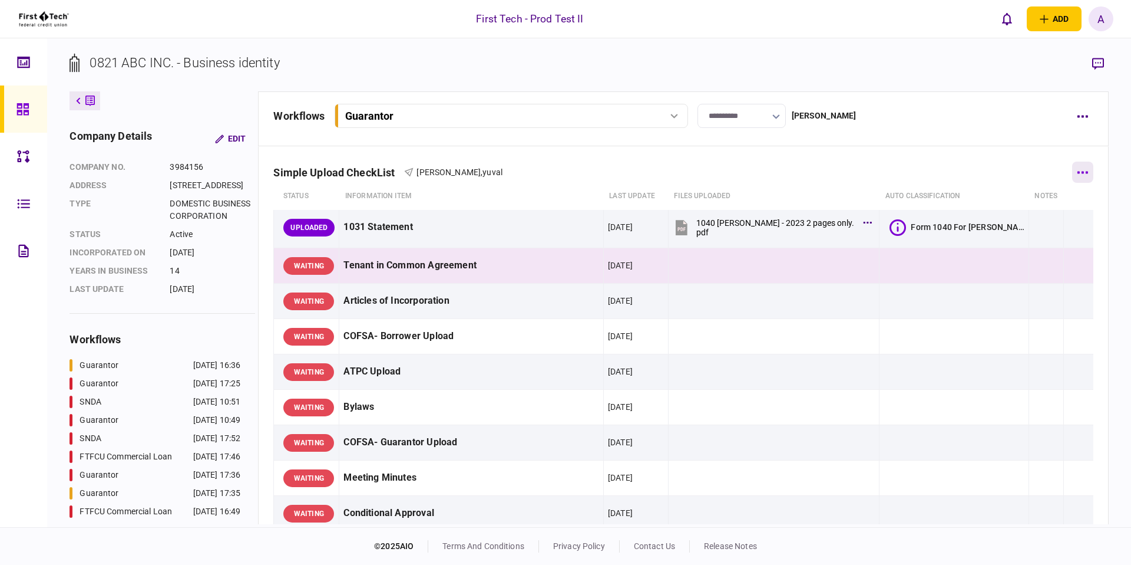
click at [1087, 178] on button "button" at bounding box center [1083, 171] width 21 height 21
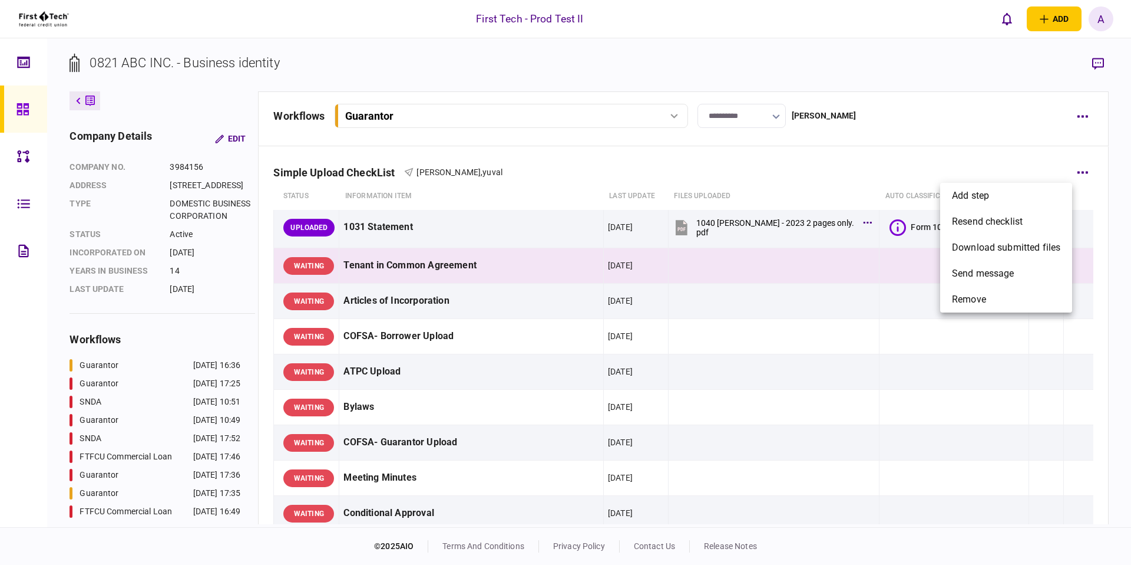
click at [1008, 163] on div at bounding box center [565, 282] width 1131 height 565
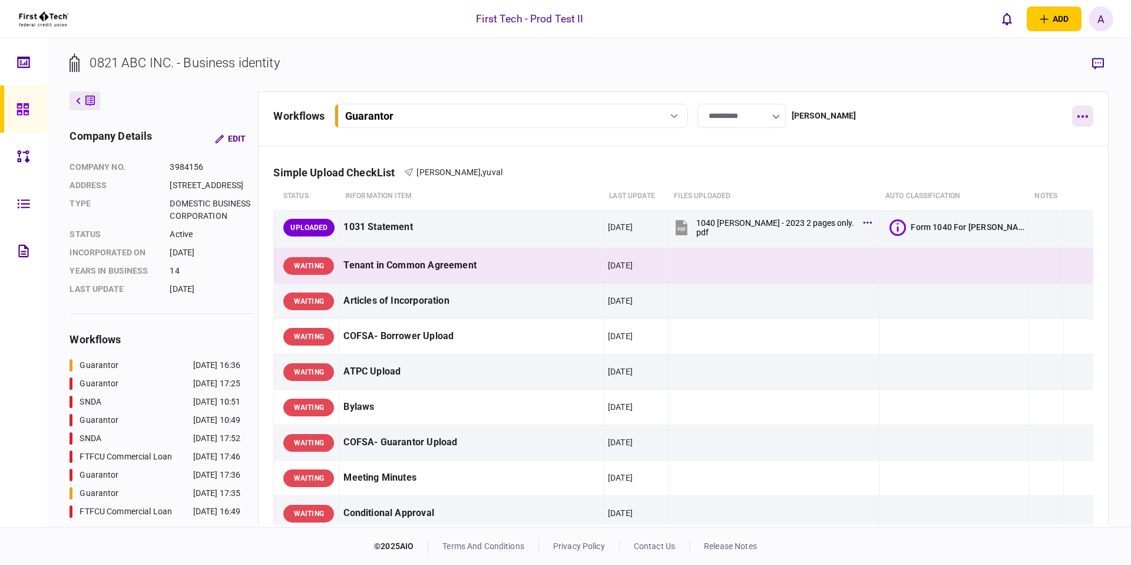
click at [1078, 107] on button "button" at bounding box center [1083, 115] width 21 height 21
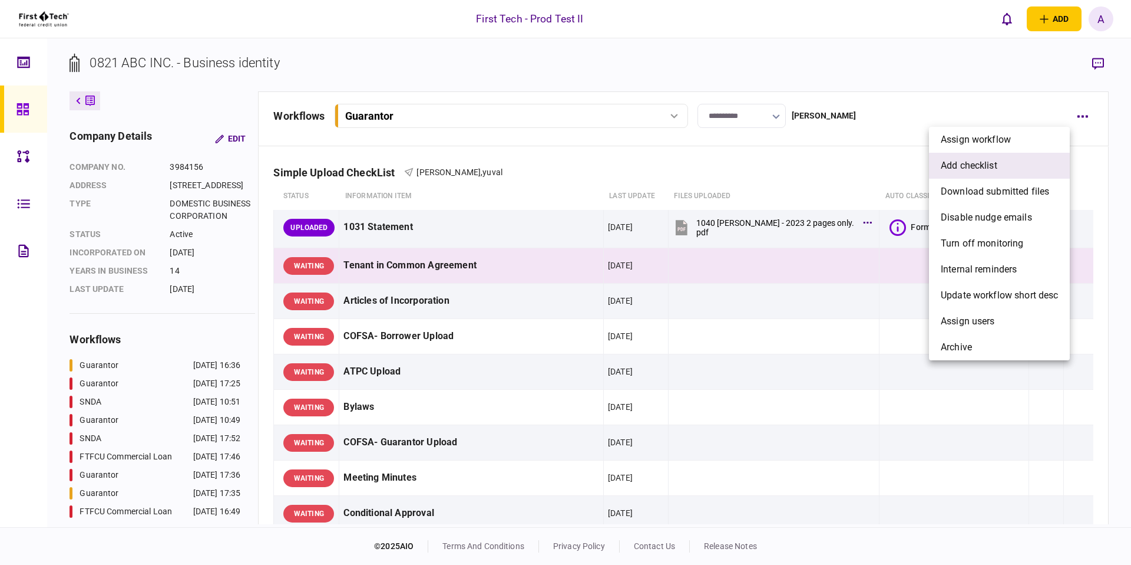
click at [1035, 161] on li "add checklist" at bounding box center [999, 166] width 141 height 26
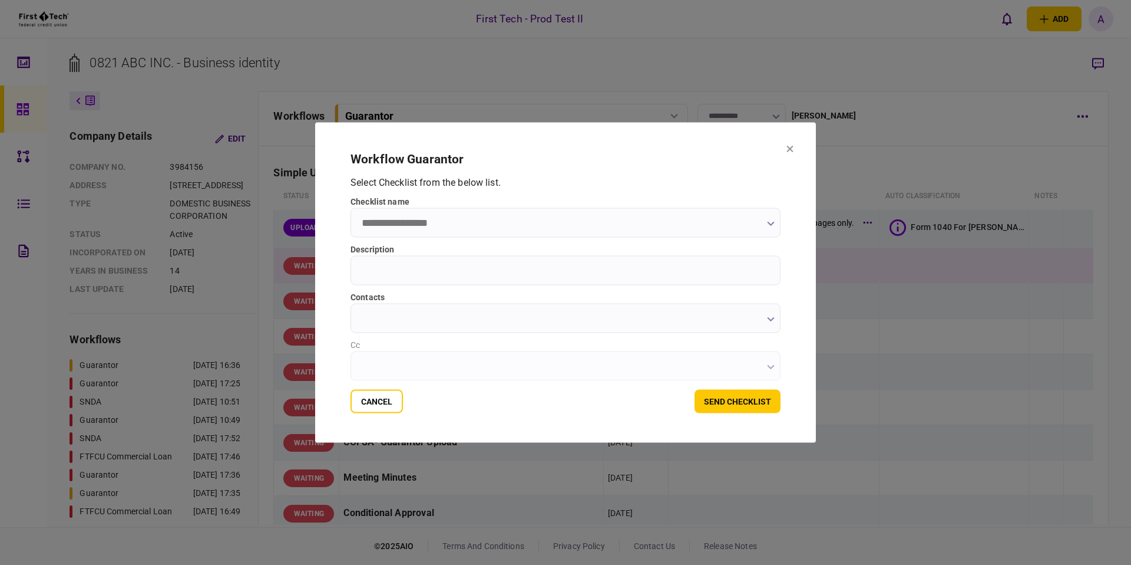
click at [606, 205] on label "checklist name" at bounding box center [566, 202] width 430 height 12
click at [606, 208] on input "checklist name" at bounding box center [566, 222] width 430 height 29
click at [603, 210] on body "First Tech - Prod Test II add business identity individual identity A A [PERSON…" at bounding box center [565, 282] width 1131 height 565
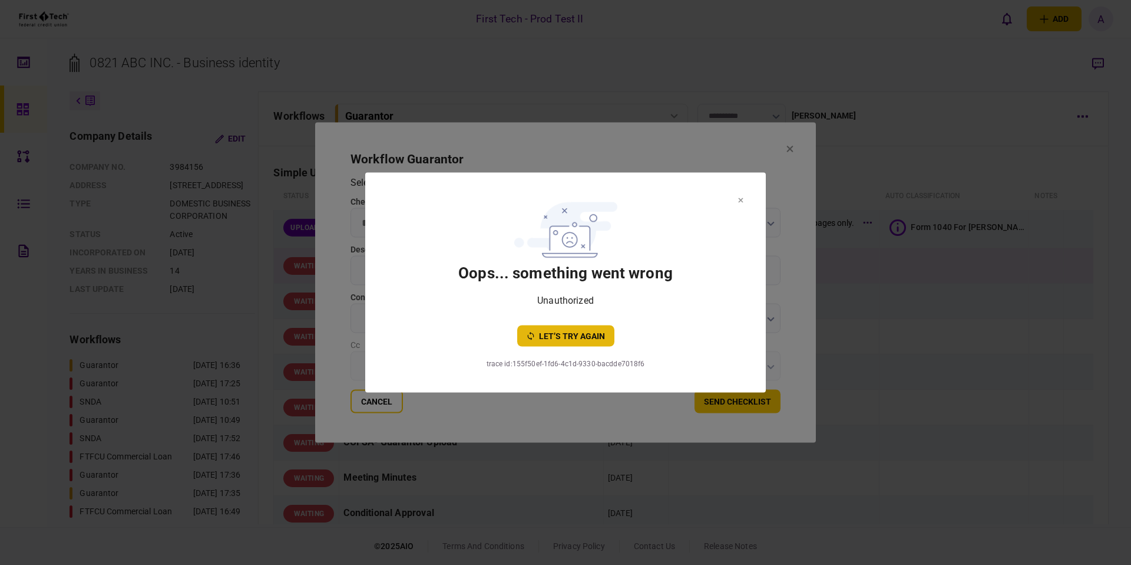
click at [570, 339] on button "let’s try again" at bounding box center [565, 335] width 97 height 21
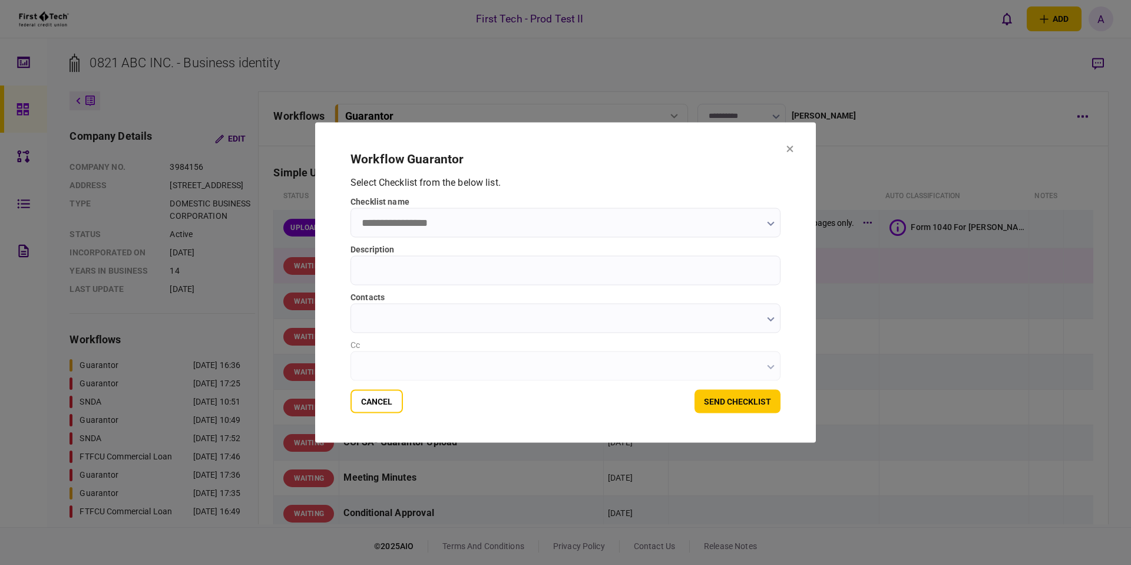
click at [549, 223] on input "checklist name" at bounding box center [566, 222] width 430 height 29
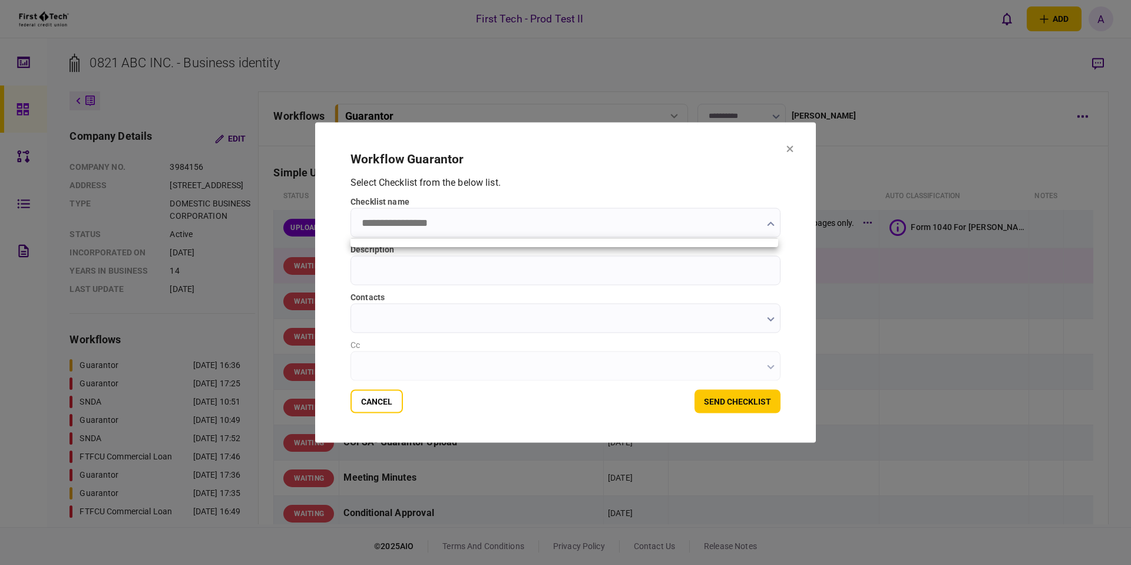
click at [535, 248] on div at bounding box center [565, 282] width 1131 height 565
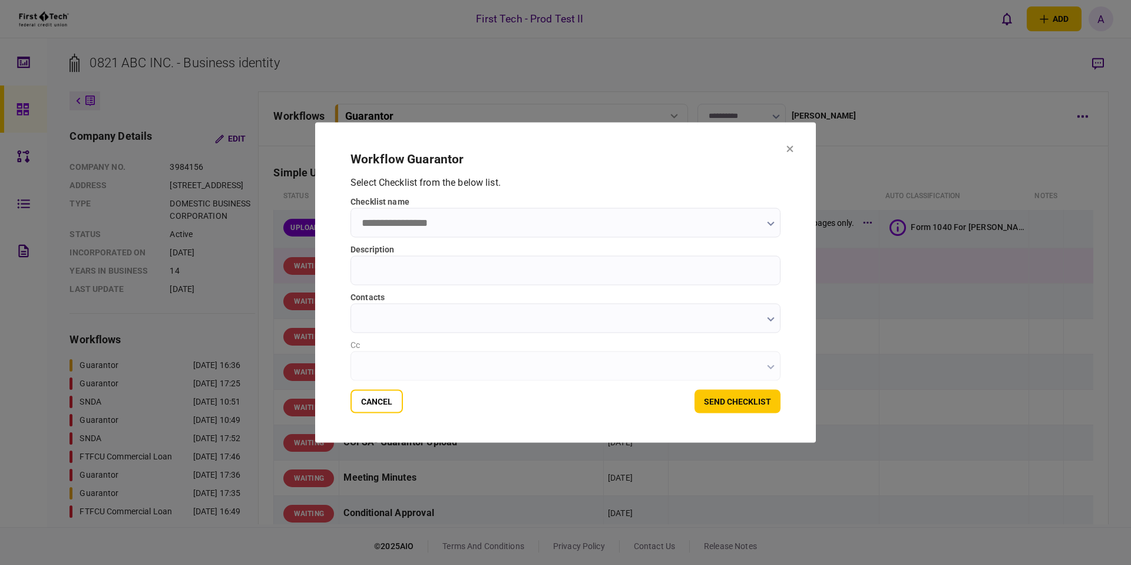
click at [536, 219] on input "checklist name" at bounding box center [566, 222] width 430 height 29
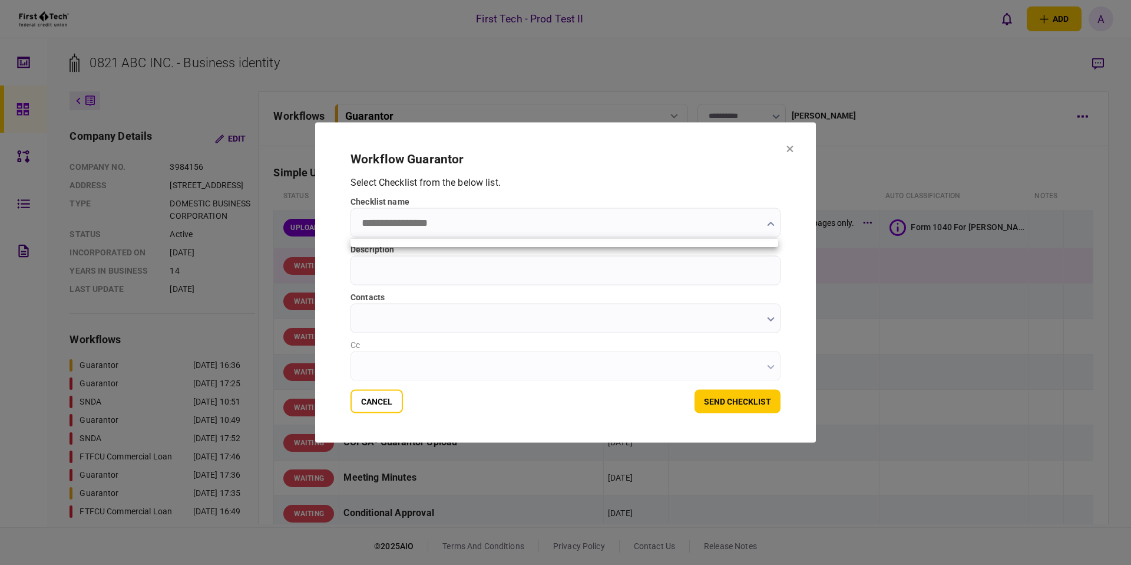
click at [570, 192] on div at bounding box center [565, 282] width 1131 height 565
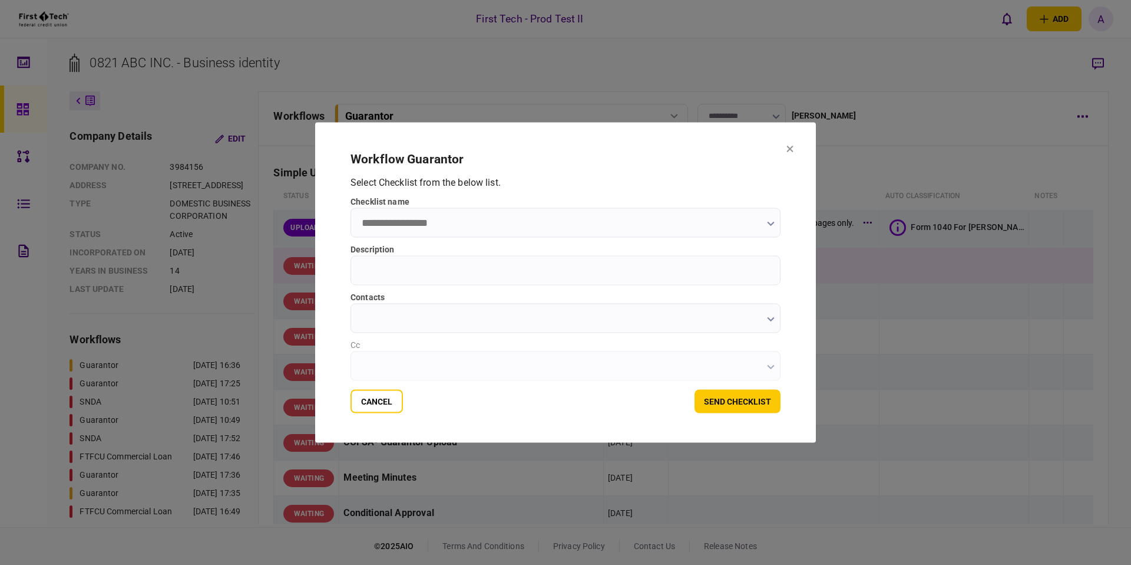
click at [793, 154] on section "workflow Guarantor Select Checklist from the below list . checklist name Descri…" at bounding box center [565, 283] width 501 height 320
click at [793, 144] on section "workflow Guarantor Select Checklist from the below list . checklist name Descri…" at bounding box center [565, 283] width 501 height 320
click at [789, 147] on icon at bounding box center [790, 149] width 6 height 6
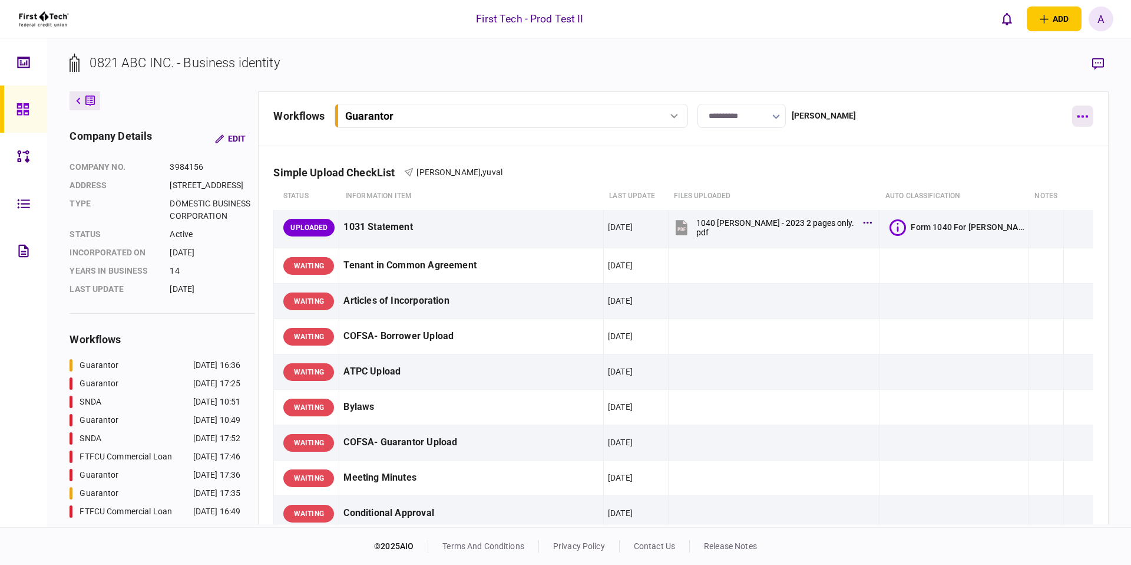
click at [1085, 118] on button "button" at bounding box center [1083, 115] width 21 height 21
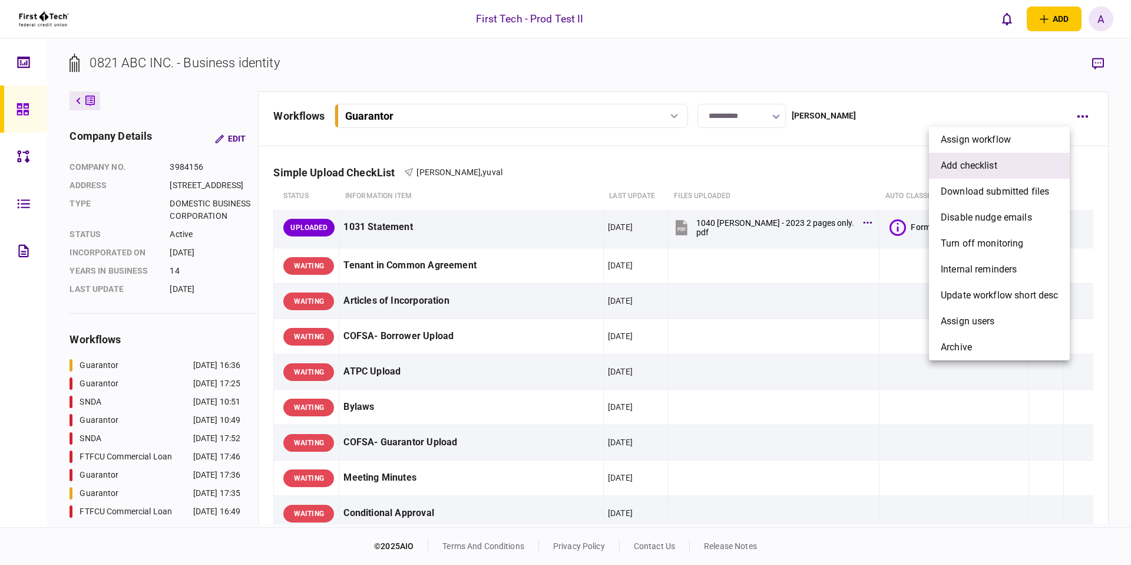
click at [1028, 164] on li "add checklist" at bounding box center [999, 166] width 141 height 26
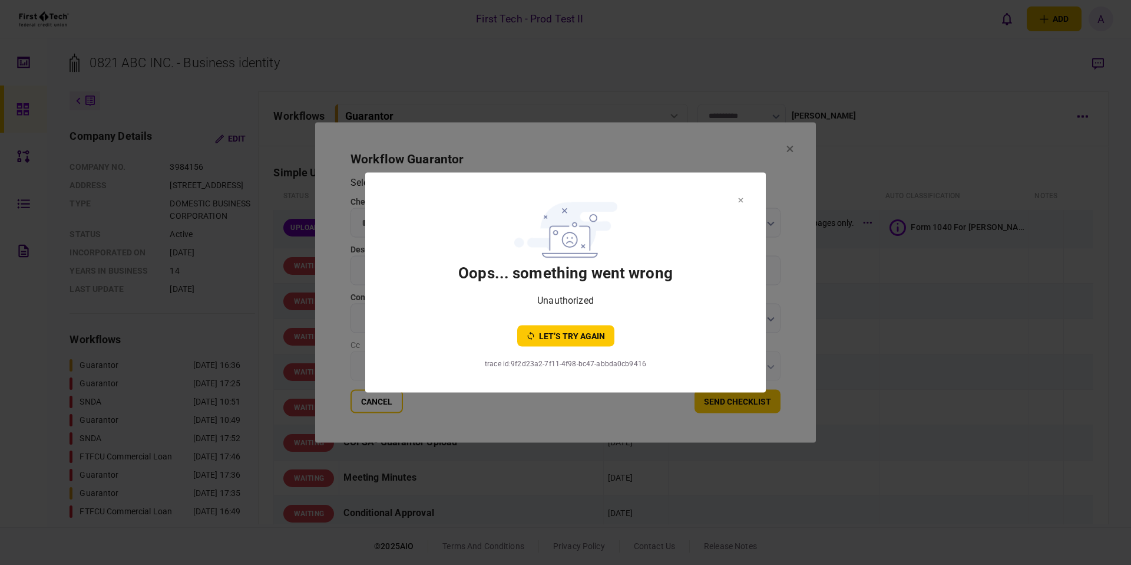
click at [630, 362] on div "trace id : 9f2d23a2-7f11-4f98-bc47-abbda0cb9416" at bounding box center [566, 363] width 354 height 11
copy div "trace id : 9f2d23a2-7f11-4f98-bc47-abbda0cb9416"
click at [720, 253] on section "oops... something went wrong Unauthorized let’s try again" at bounding box center [566, 271] width 354 height 150
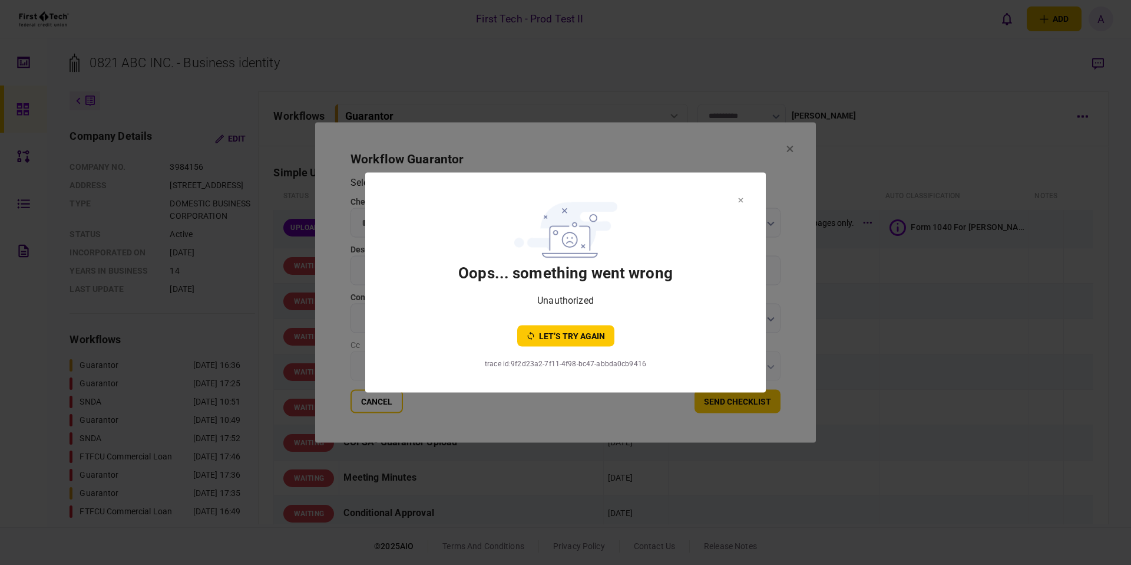
click at [689, 248] on section "oops... something went wrong Unauthorized let’s try again" at bounding box center [566, 271] width 354 height 150
click at [685, 222] on section "oops... something went wrong Unauthorized let’s try again" at bounding box center [566, 271] width 354 height 150
click at [738, 200] on icon at bounding box center [740, 200] width 5 height 5
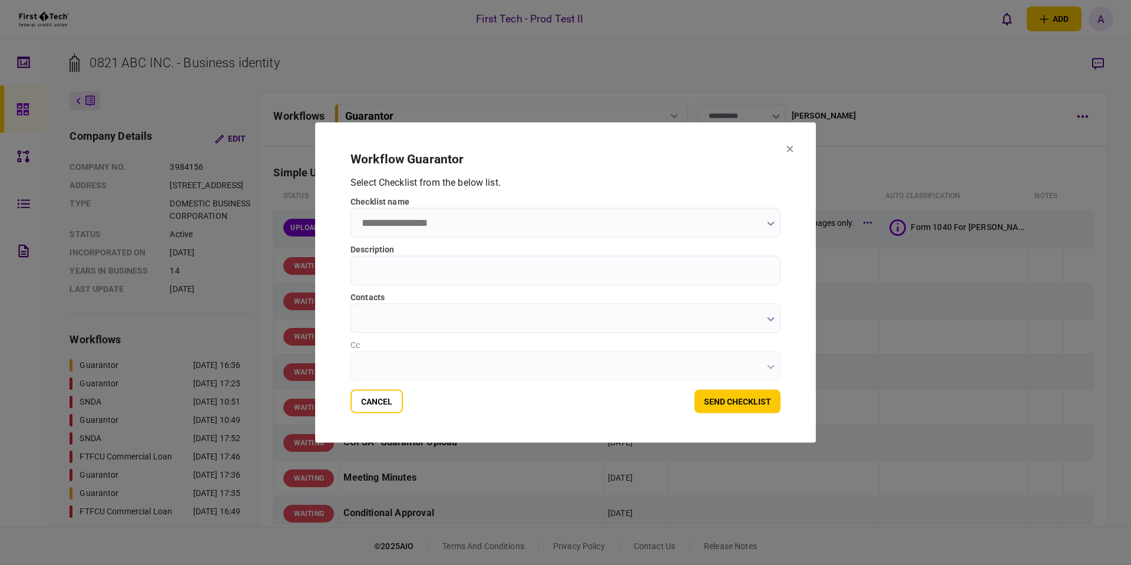
click at [785, 148] on section "workflow Guarantor Select Checklist from the below list . checklist name Descri…" at bounding box center [565, 283] width 501 height 320
click at [789, 148] on icon at bounding box center [790, 149] width 6 height 6
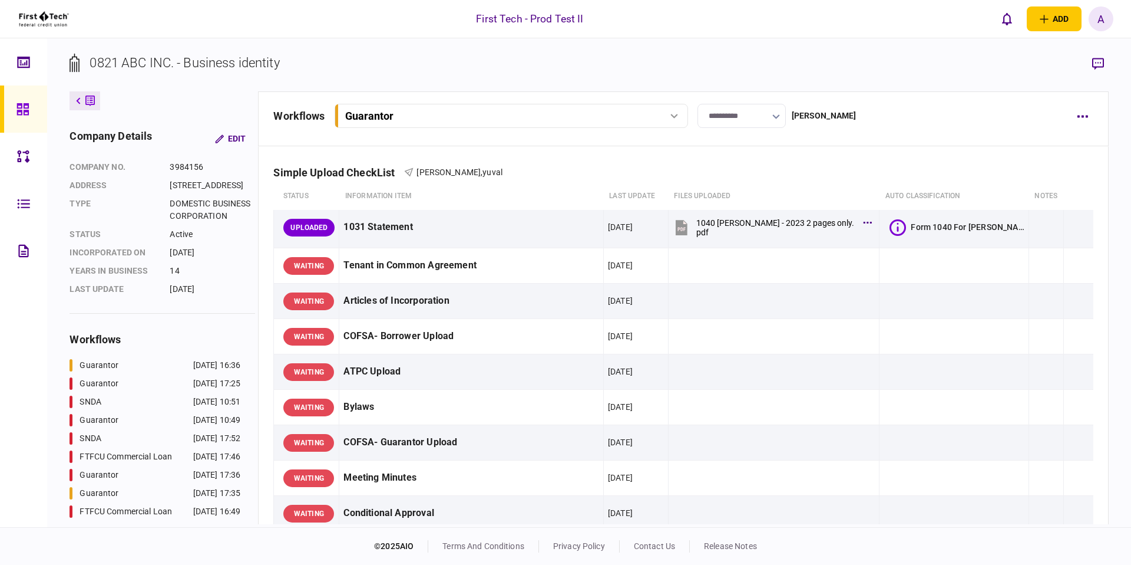
click at [606, 62] on section "0821 ABC INC. - Business identity" at bounding box center [589, 72] width 1039 height 38
click at [1080, 121] on button "button" at bounding box center [1083, 115] width 21 height 21
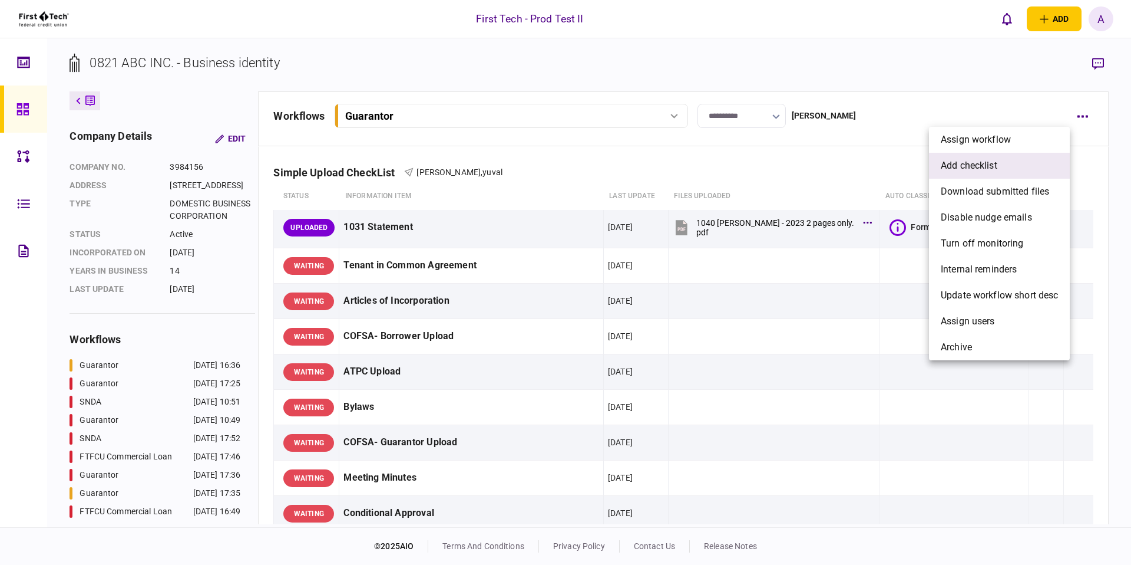
click at [1028, 163] on li "add checklist" at bounding box center [999, 166] width 141 height 26
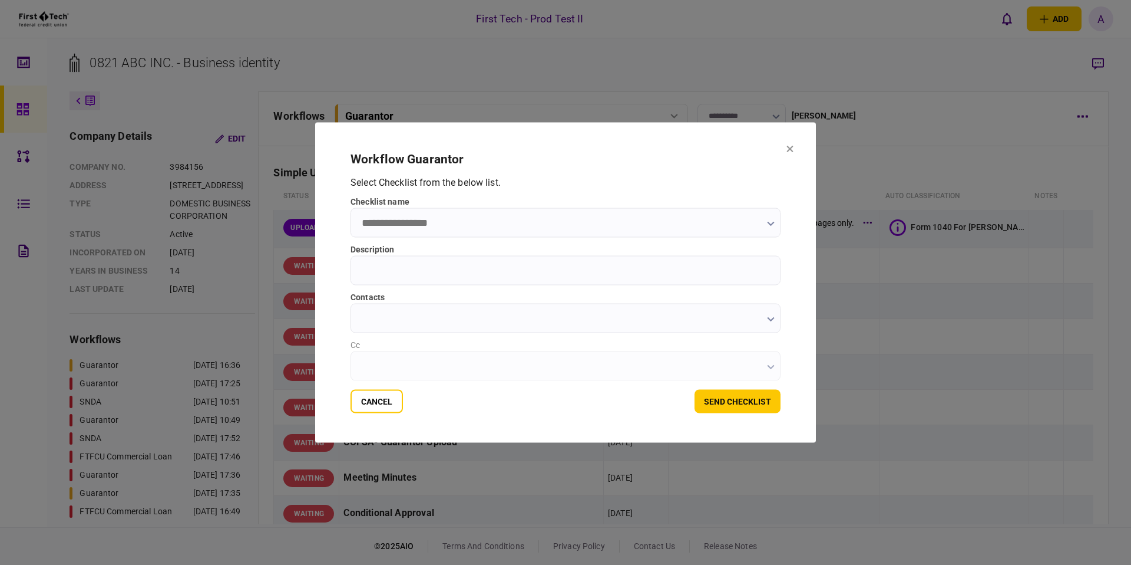
click at [674, 204] on label "checklist name" at bounding box center [566, 202] width 430 height 12
click at [674, 208] on input "checklist name" at bounding box center [566, 222] width 430 height 29
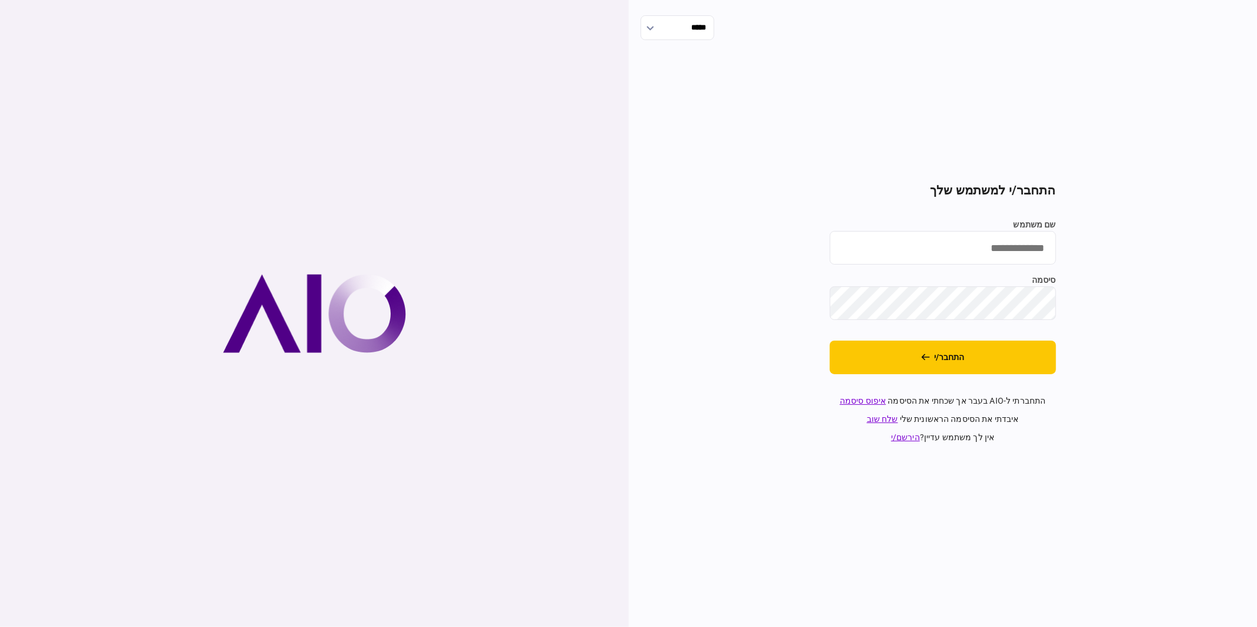
click at [987, 231] on input "שם משתמש" at bounding box center [943, 248] width 226 height 34
type input "**********"
click at [897, 351] on button "התחבר/י" at bounding box center [943, 358] width 226 height 34
